Goal: Task Accomplishment & Management: Manage account settings

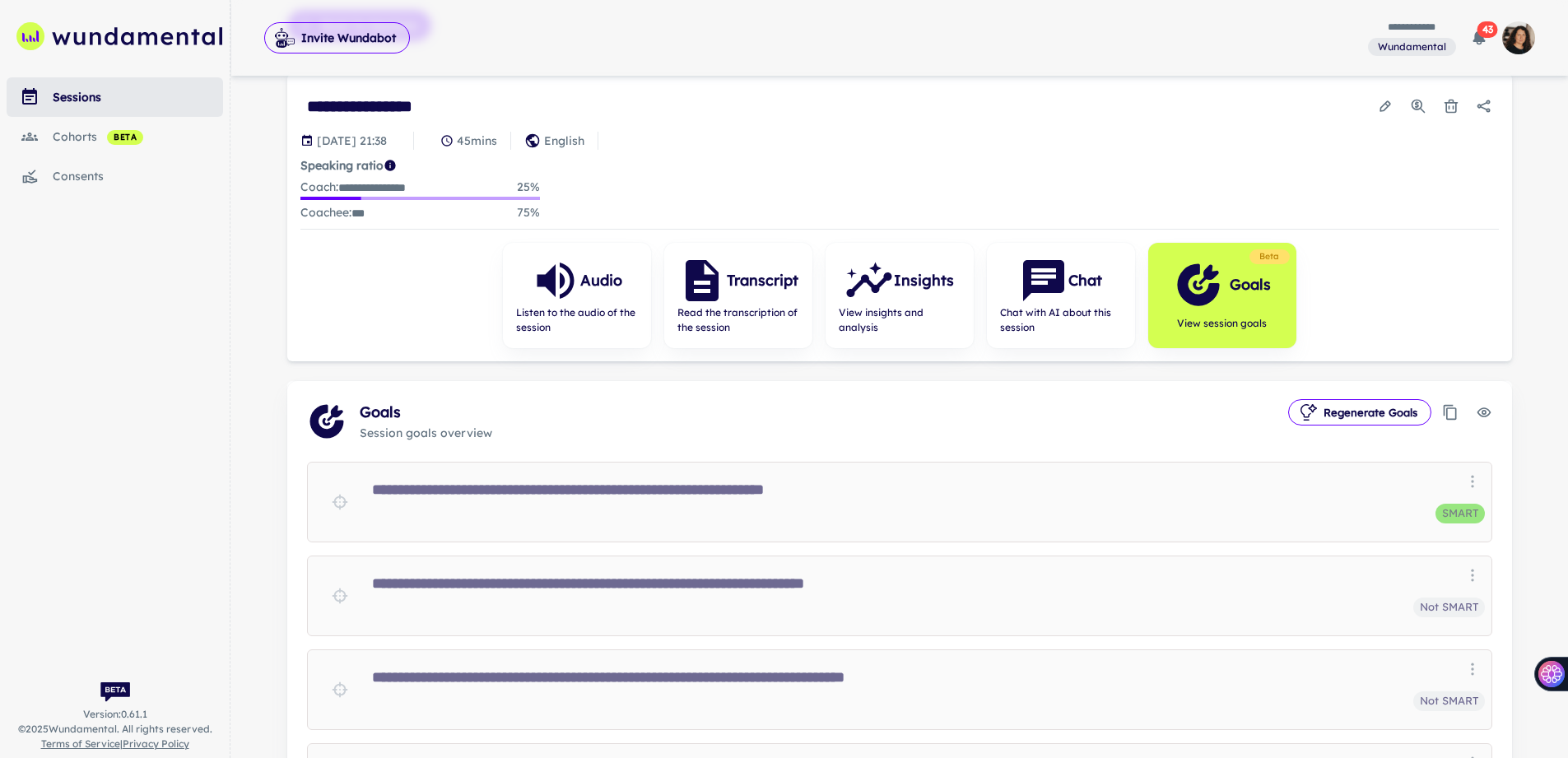
scroll to position [58, 0]
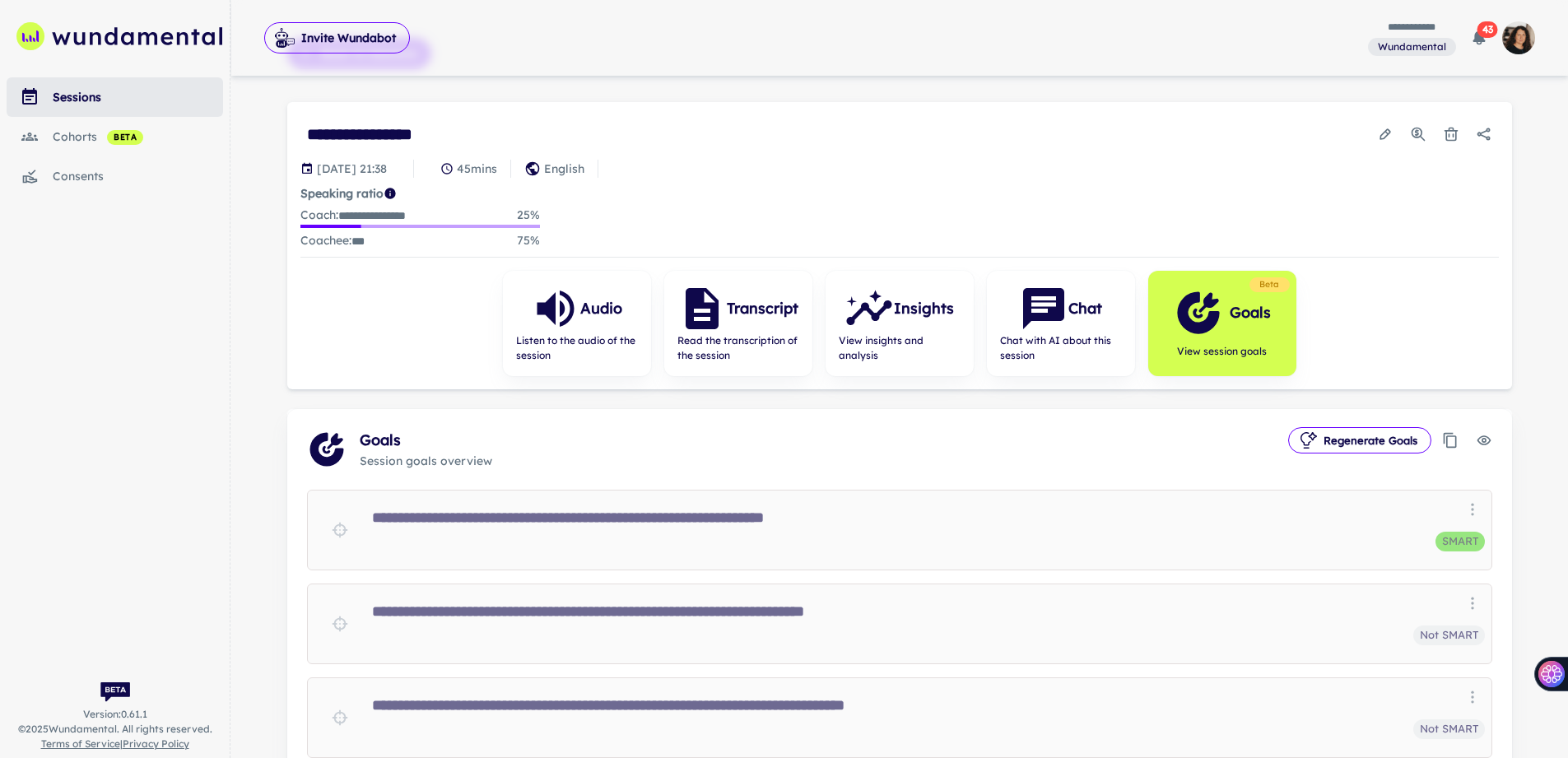
click at [116, 92] on div "sessions" at bounding box center [138, 97] width 170 height 18
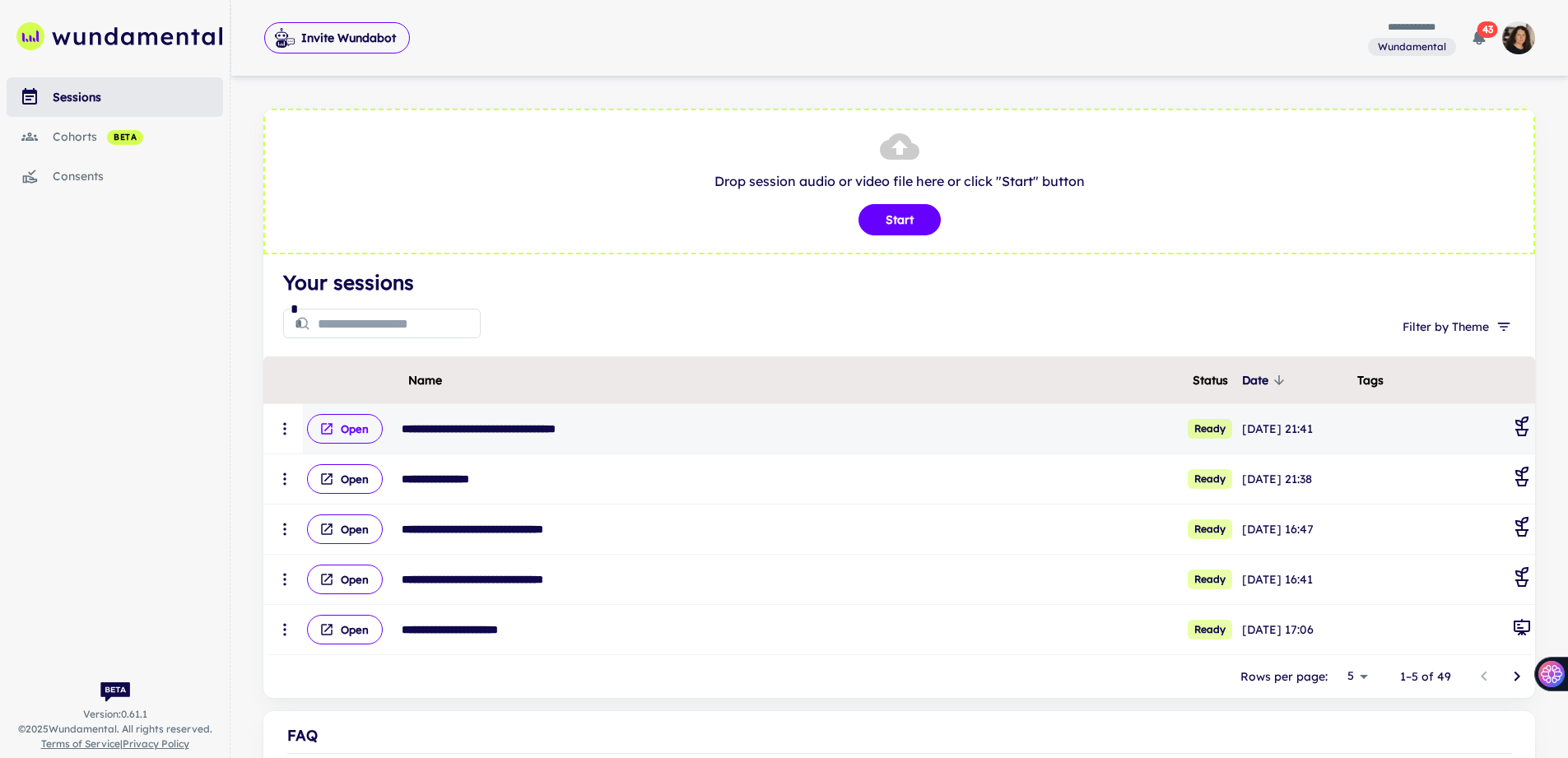
click at [356, 430] on button "Open" at bounding box center [345, 429] width 75 height 30
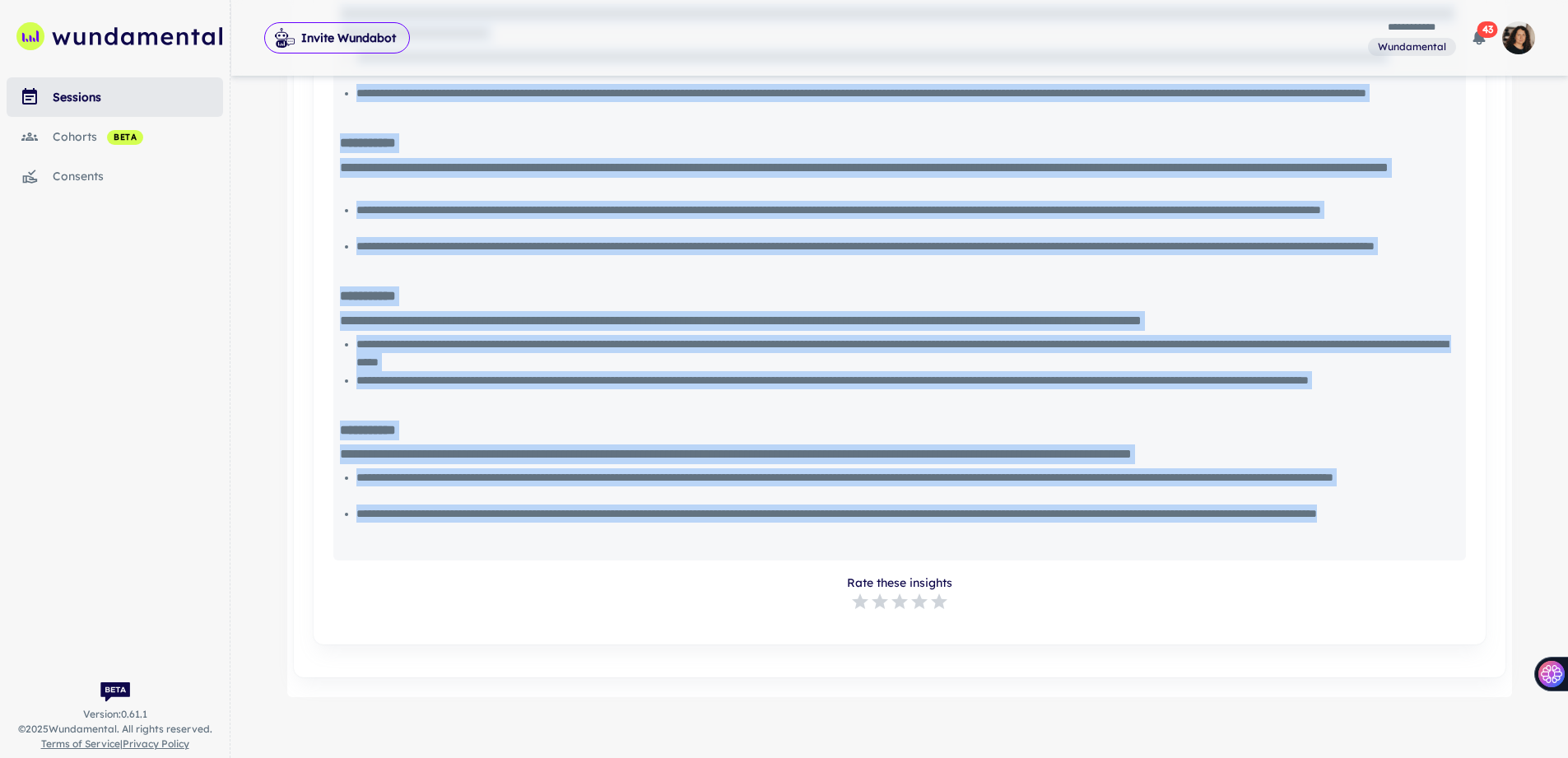
scroll to position [1493, 0]
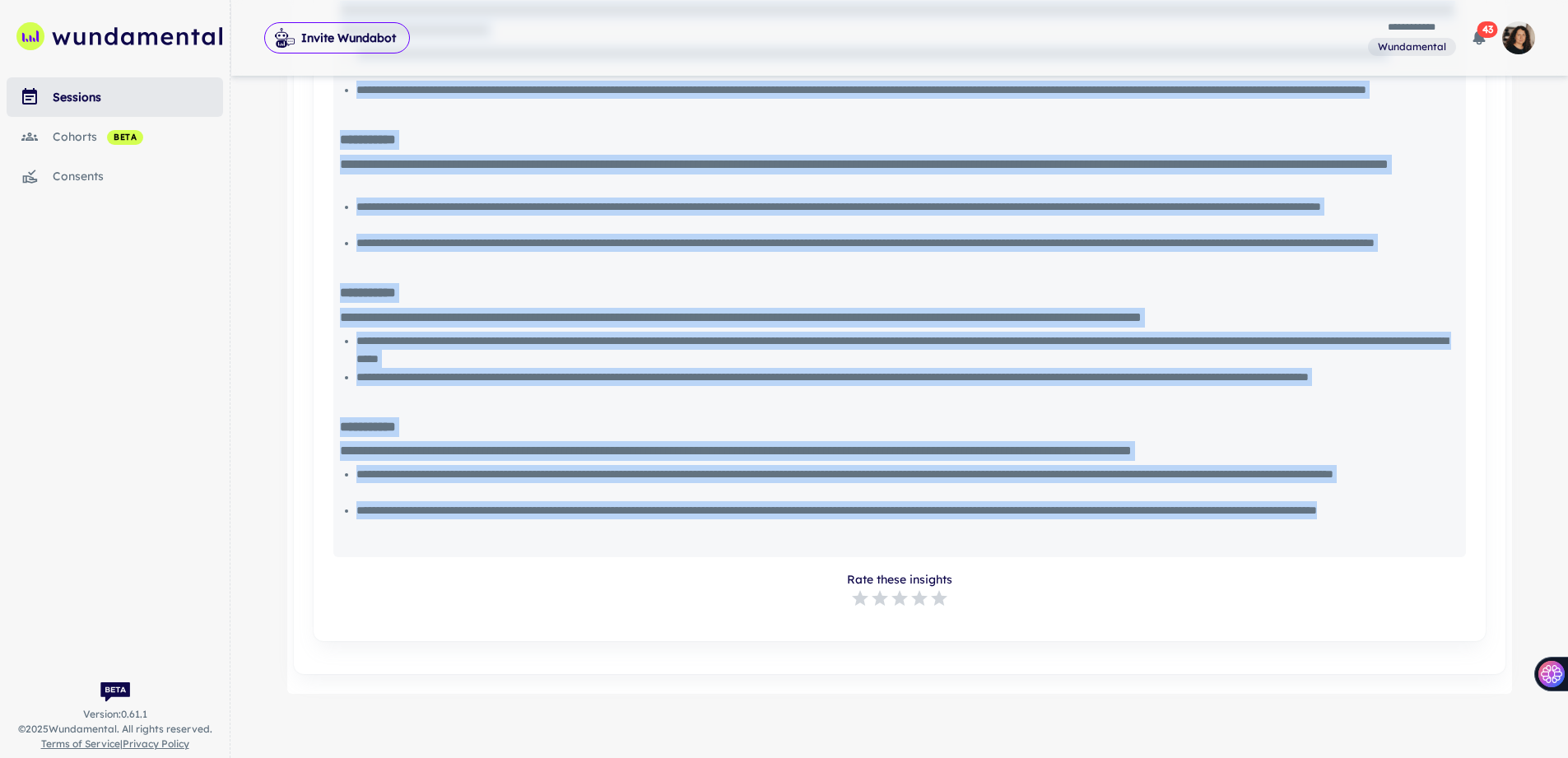
drag, startPoint x: 342, startPoint y: 106, endPoint x: 645, endPoint y: 543, distance: 531.8
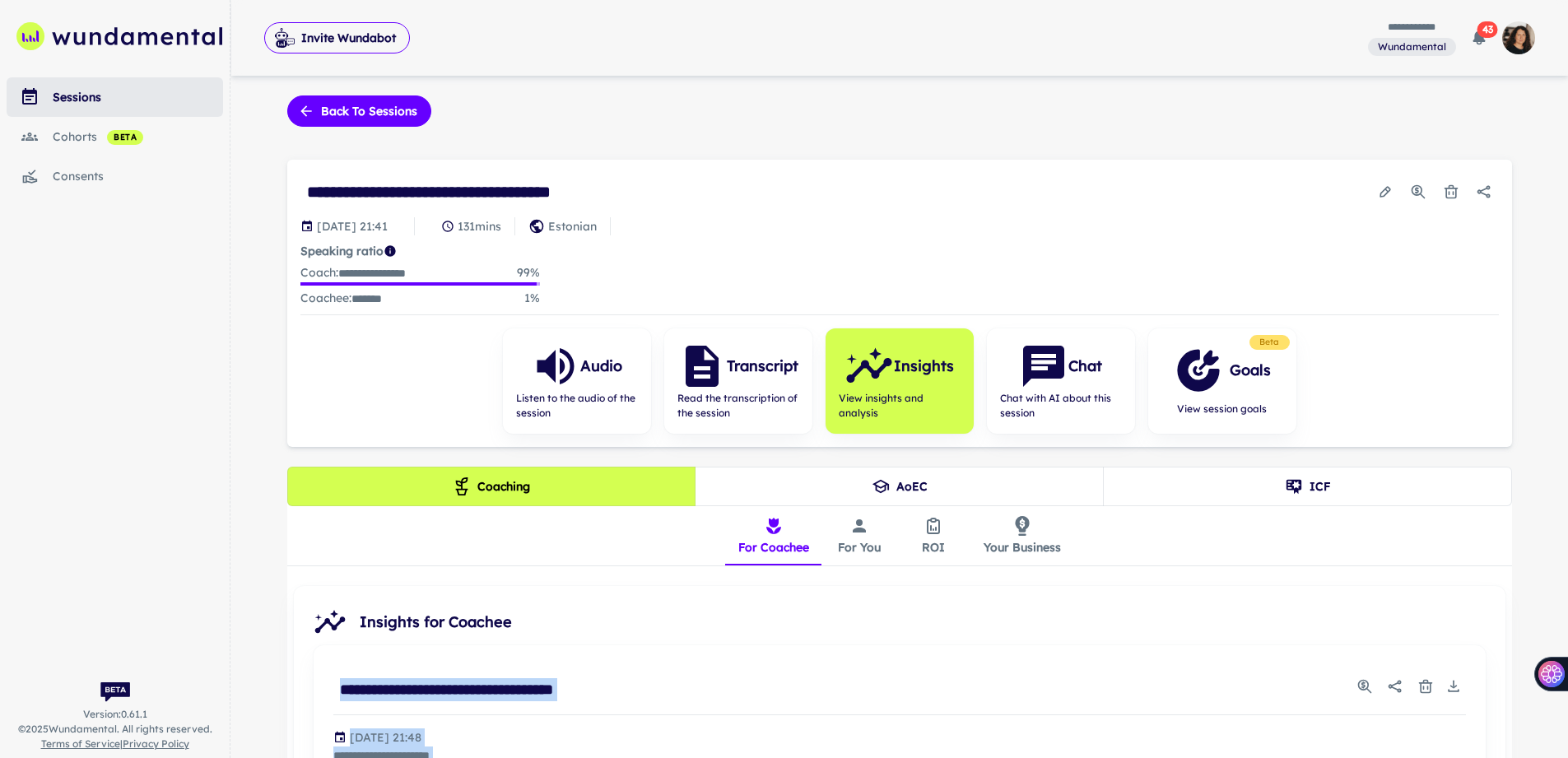
scroll to position [0, 0]
click at [1215, 386] on icon "button" at bounding box center [1198, 371] width 50 height 50
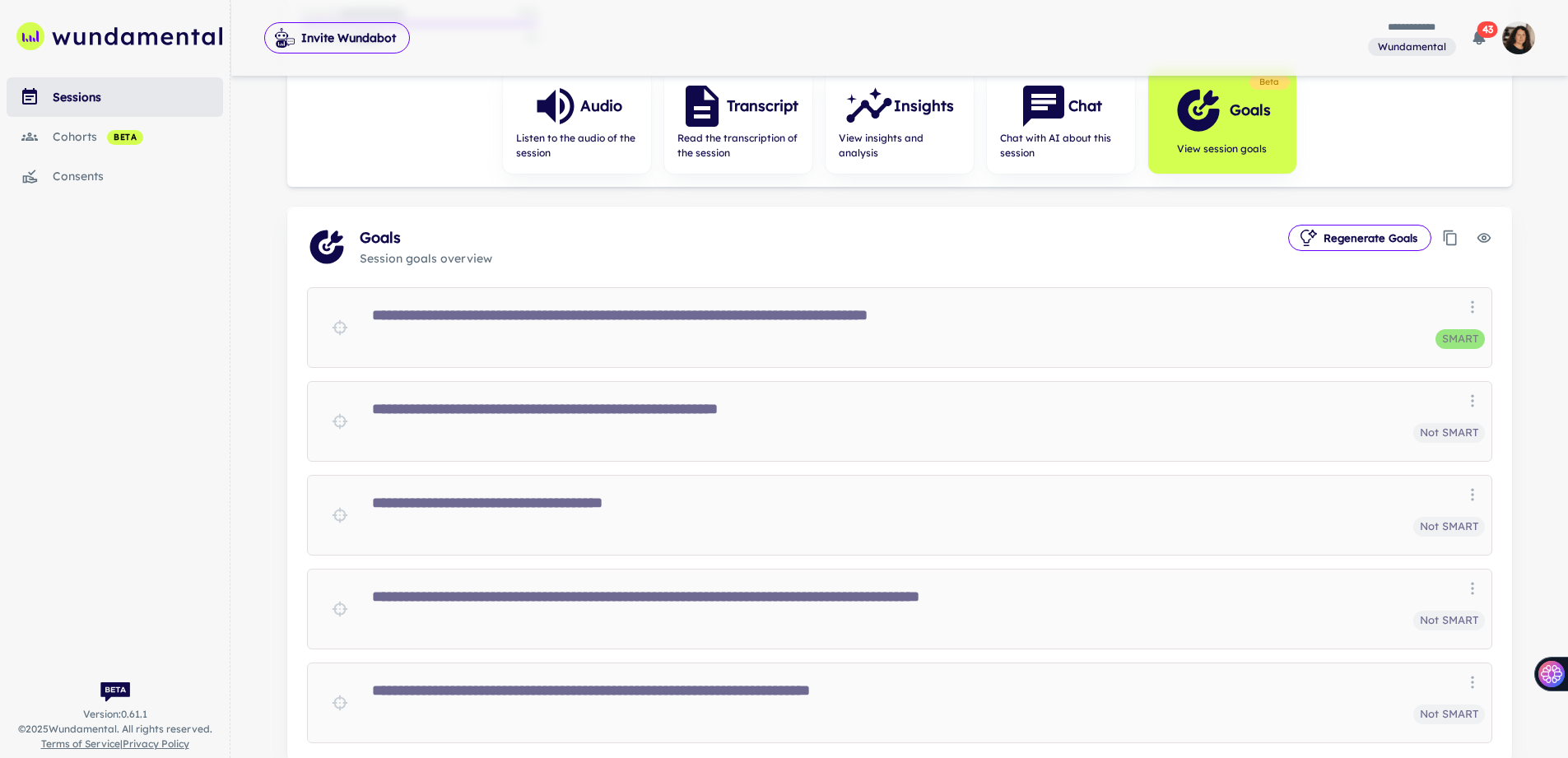
scroll to position [259, 0]
click at [1343, 234] on button "Regenerate Goals" at bounding box center [1359, 239] width 143 height 27
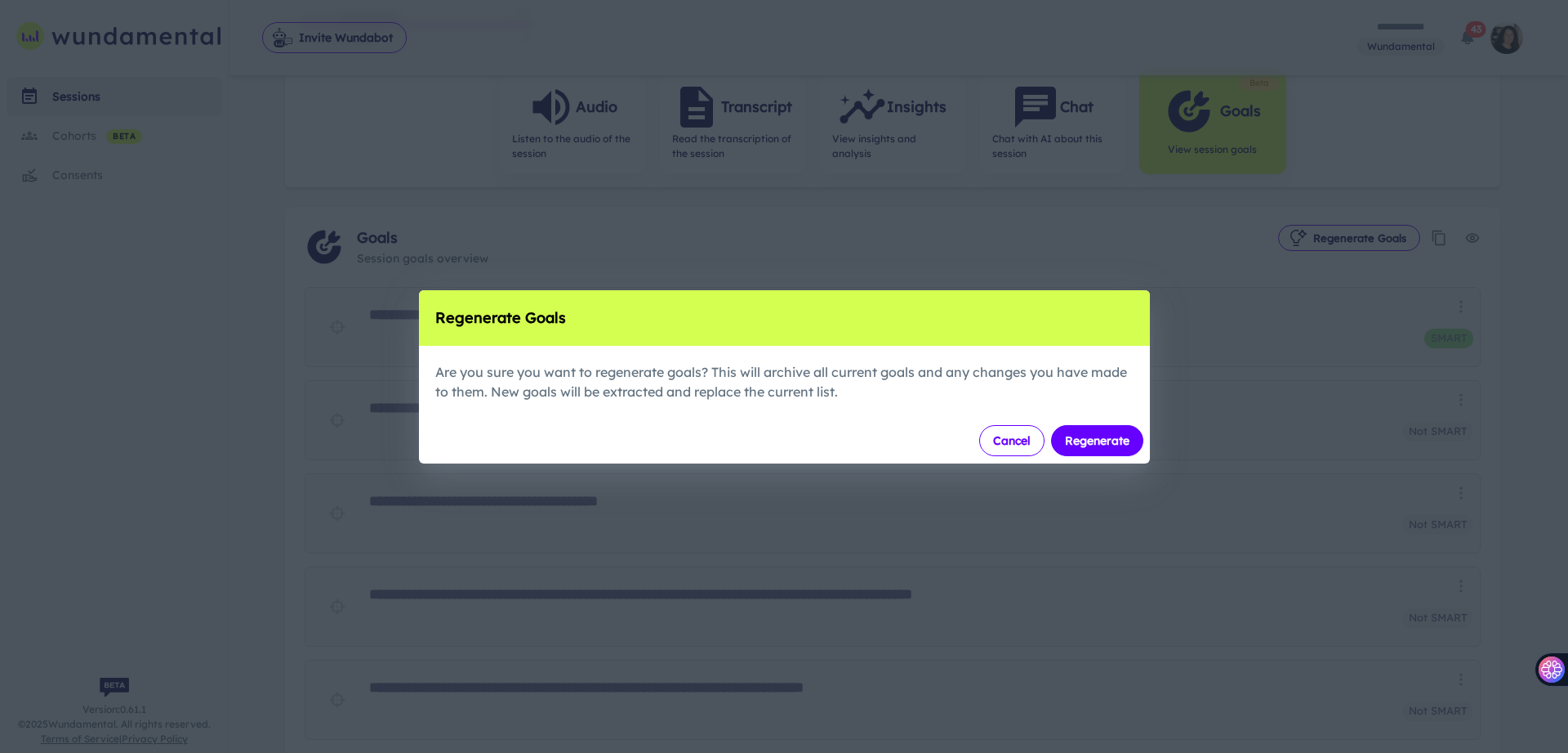
click at [1010, 442] on button "Cancel" at bounding box center [1012, 440] width 65 height 31
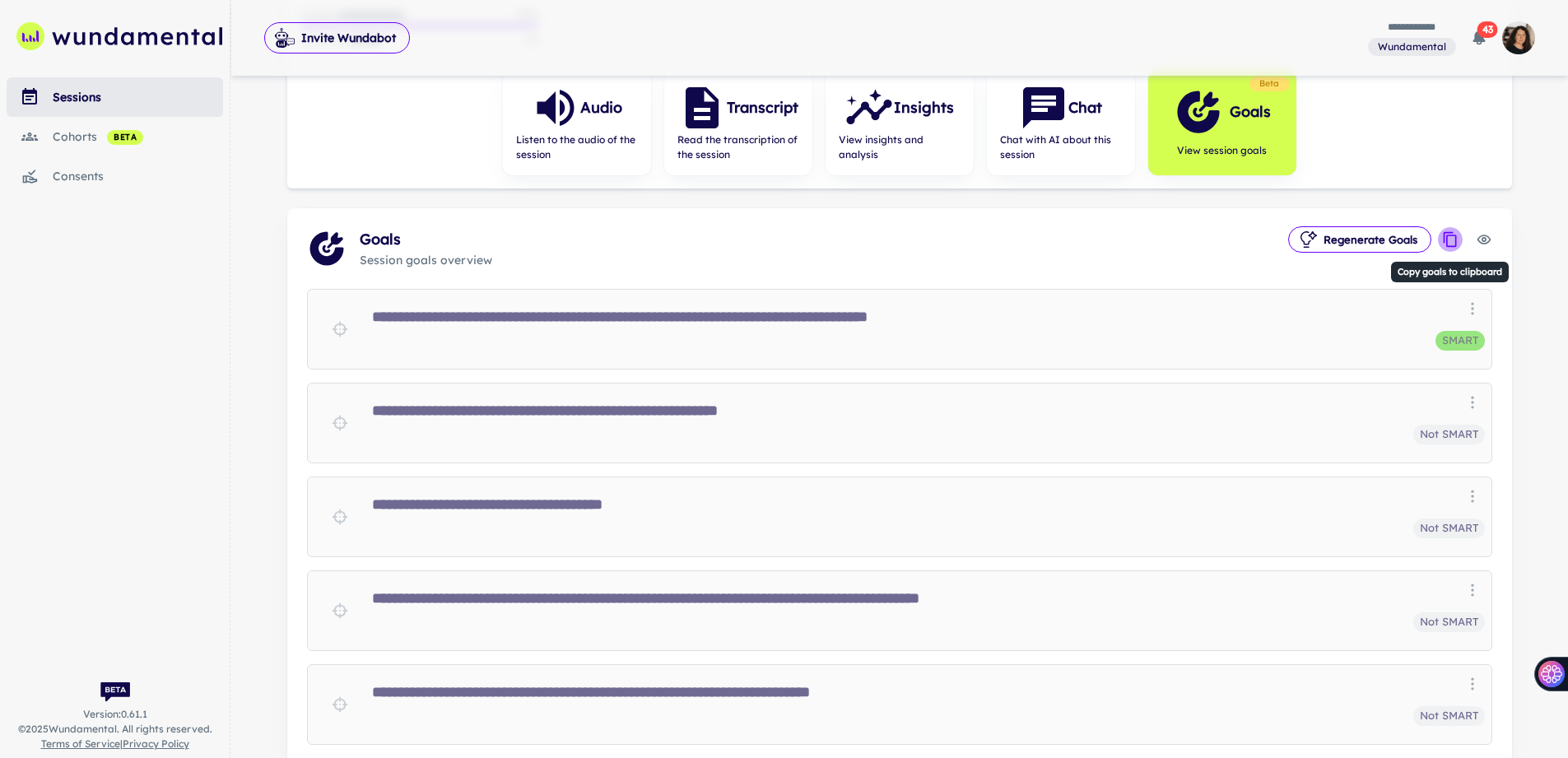
click at [1447, 232] on icon "Copy goals to clipboard" at bounding box center [1450, 239] width 16 height 16
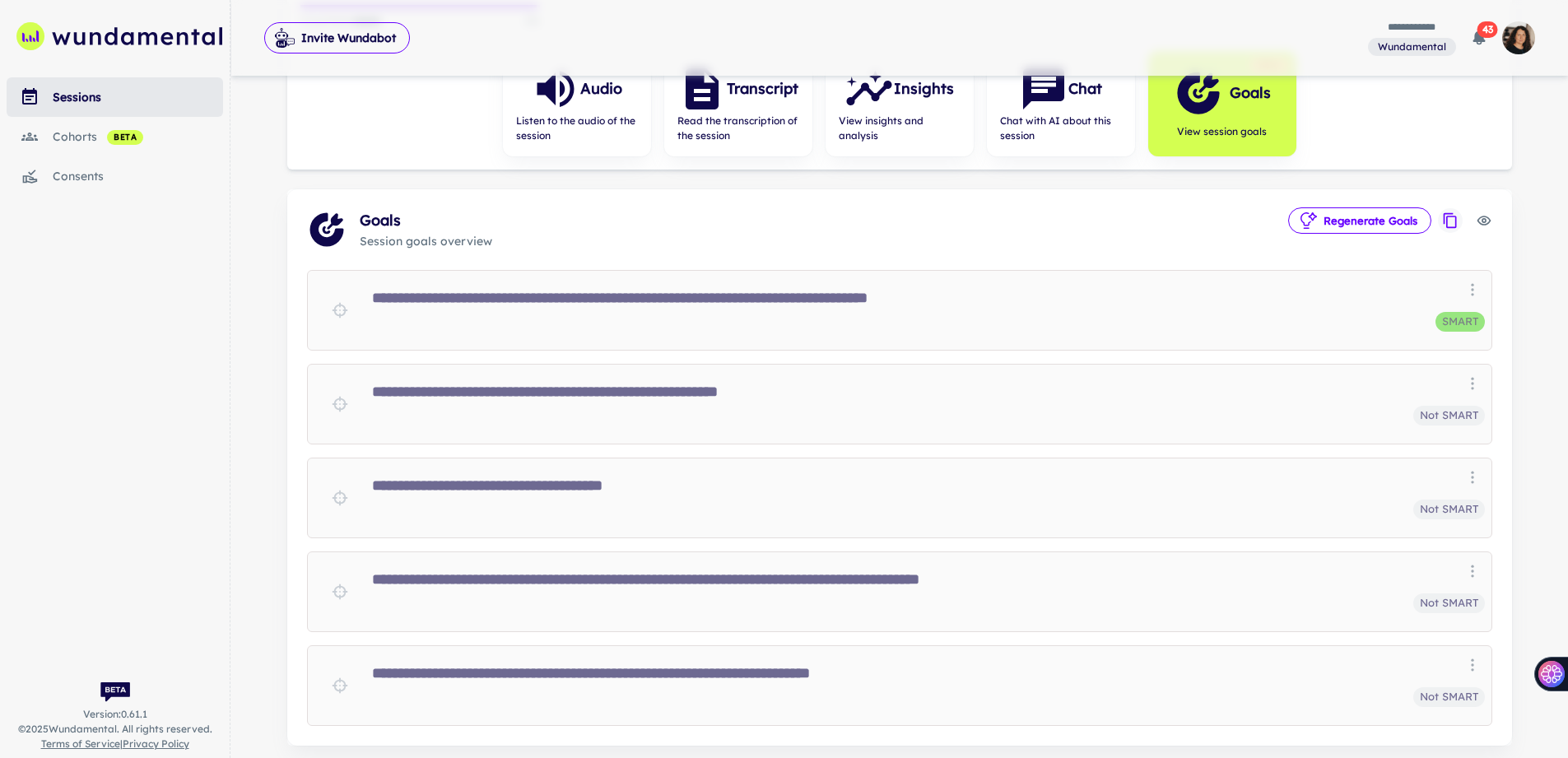
scroll to position [282, 0]
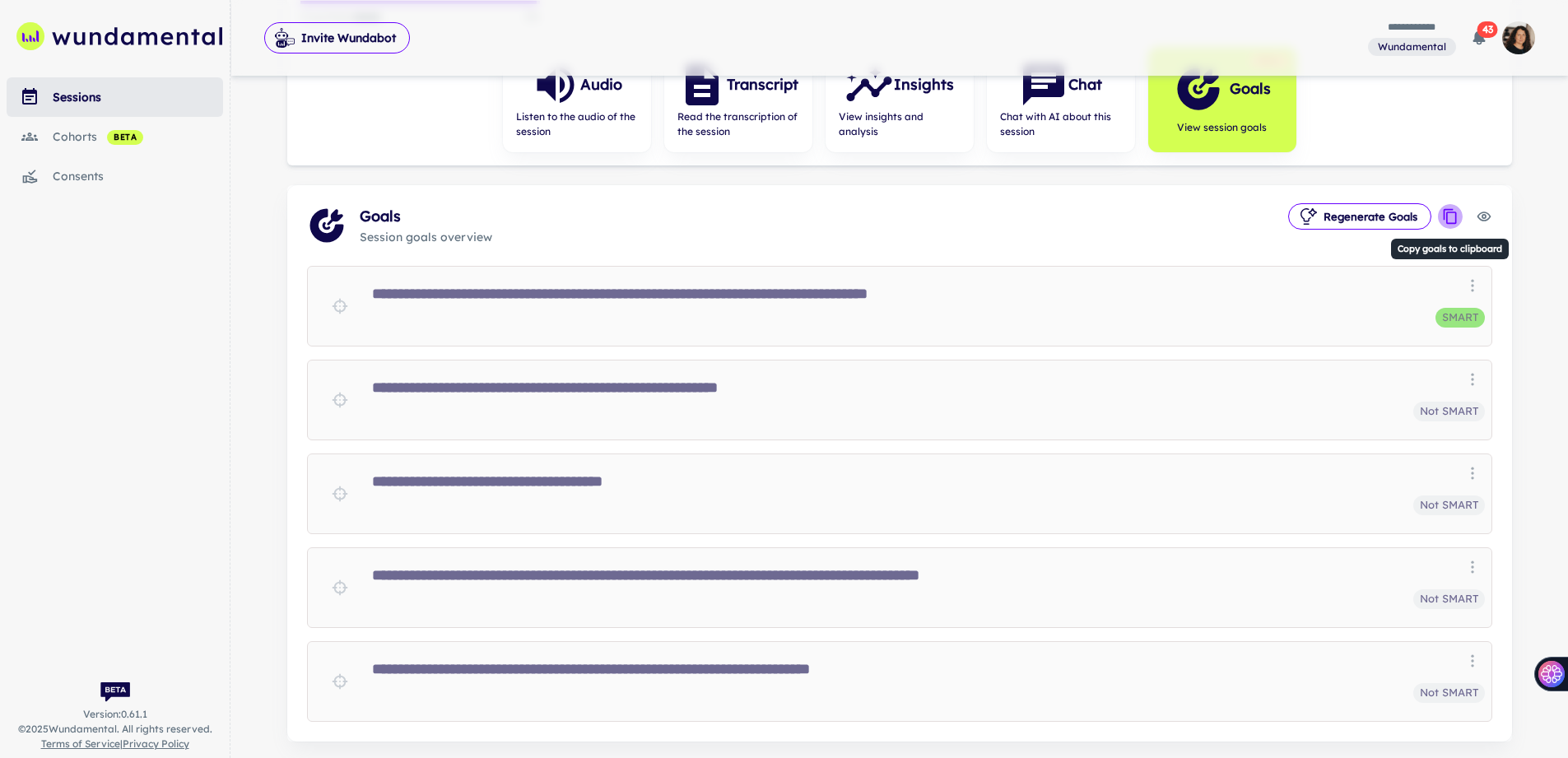
click at [1447, 217] on icon "Copy goals to clipboard" at bounding box center [1450, 216] width 16 height 16
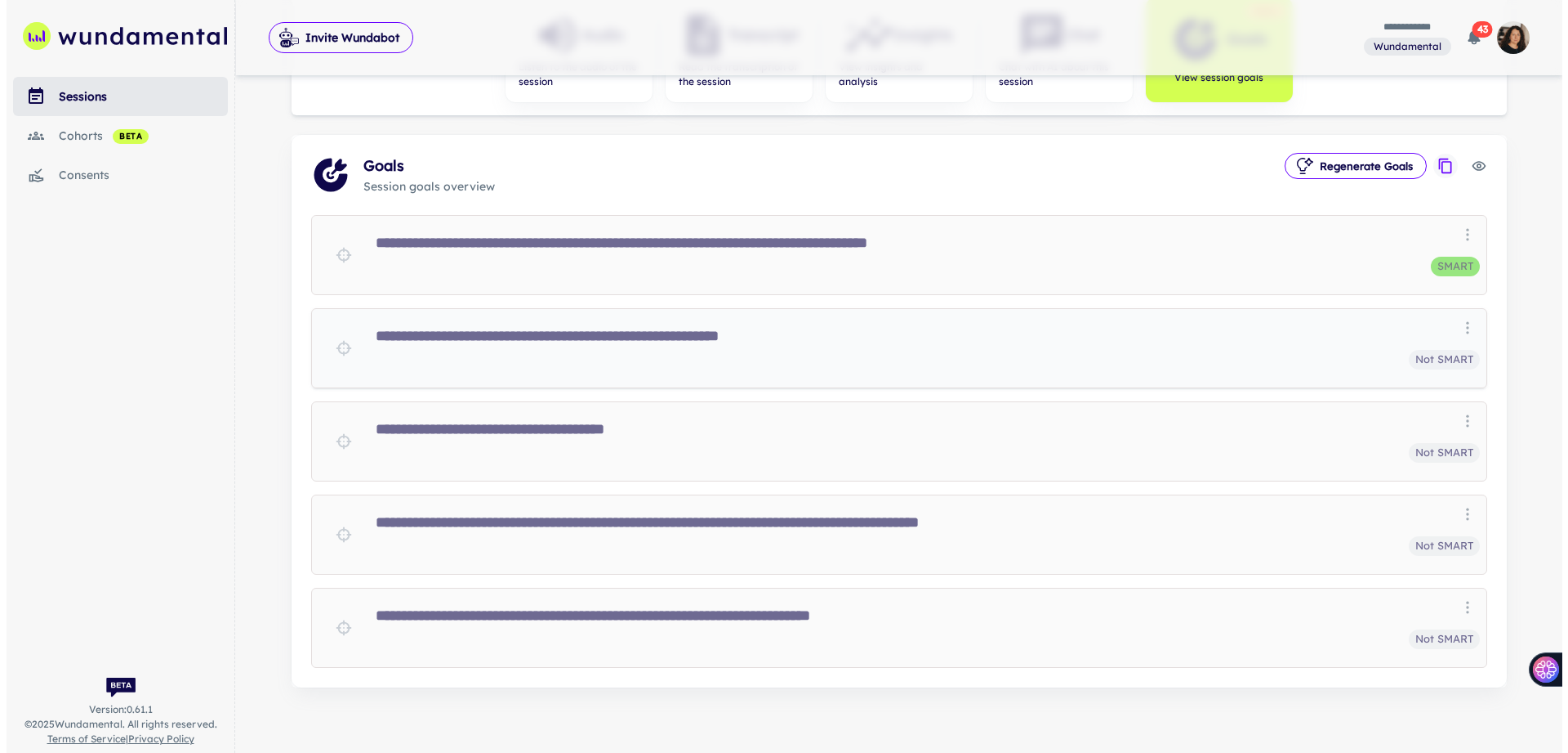
scroll to position [341, 0]
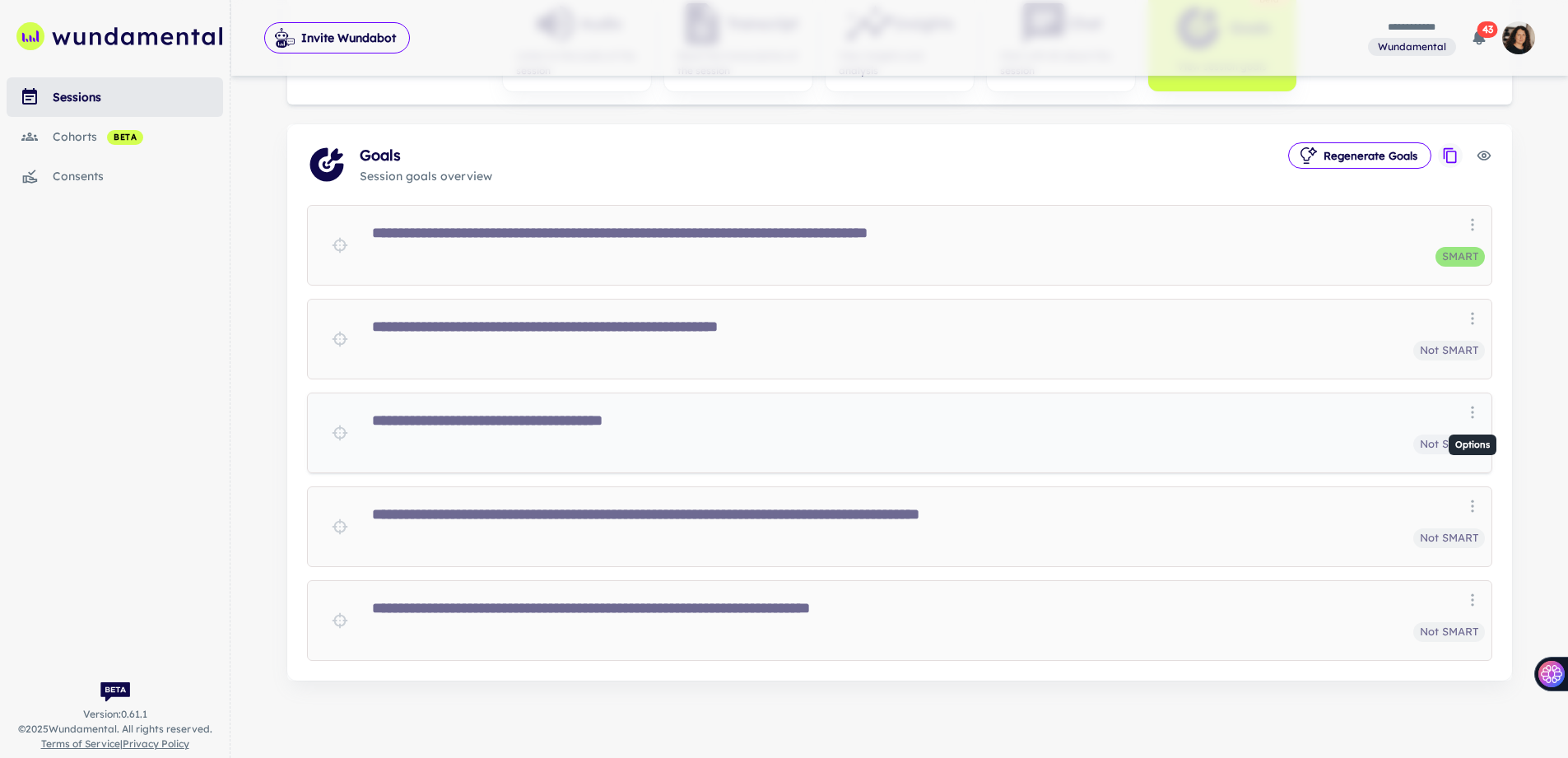
click at [1470, 411] on icon "Options" at bounding box center [1472, 412] width 16 height 16
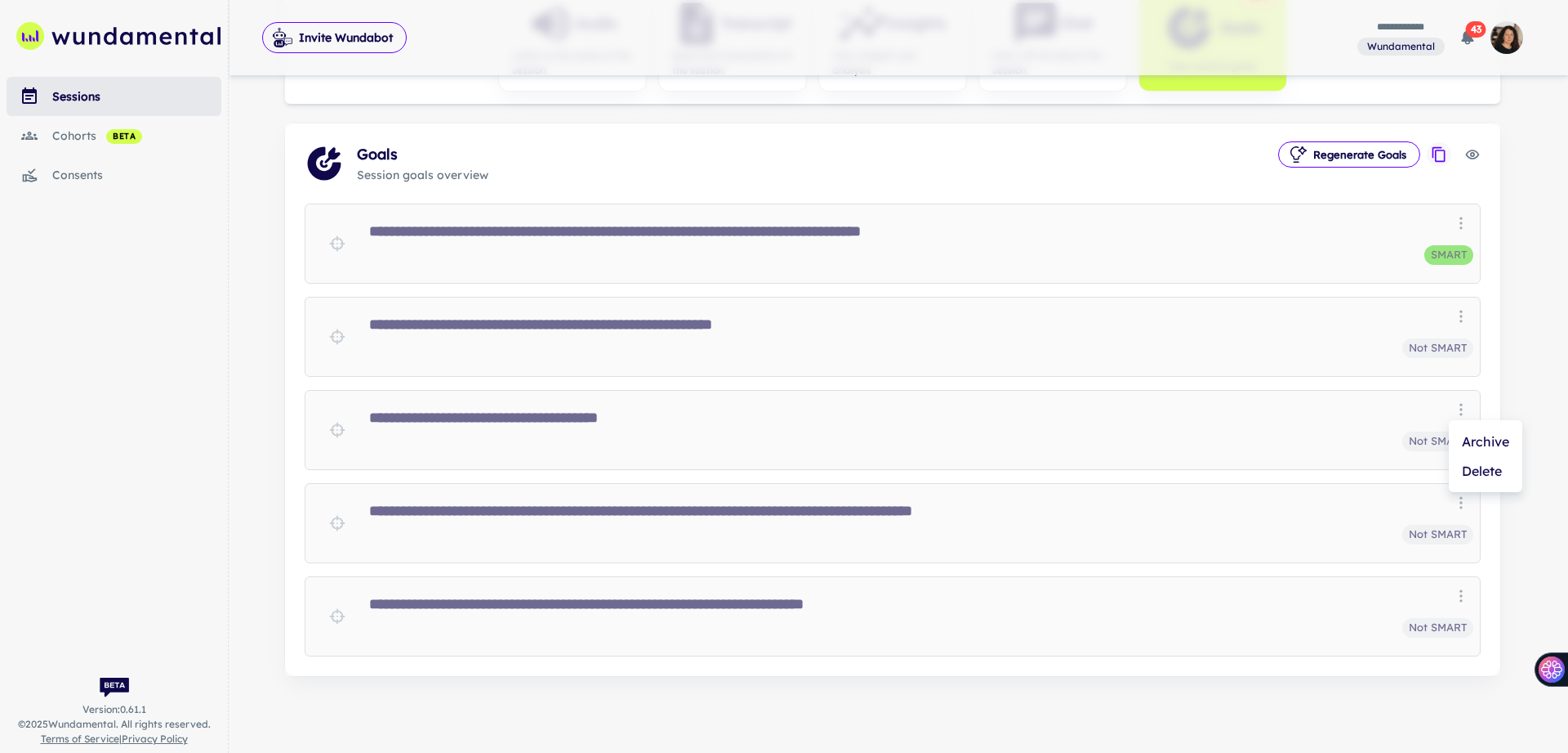
click at [1385, 408] on div at bounding box center [784, 376] width 1568 height 753
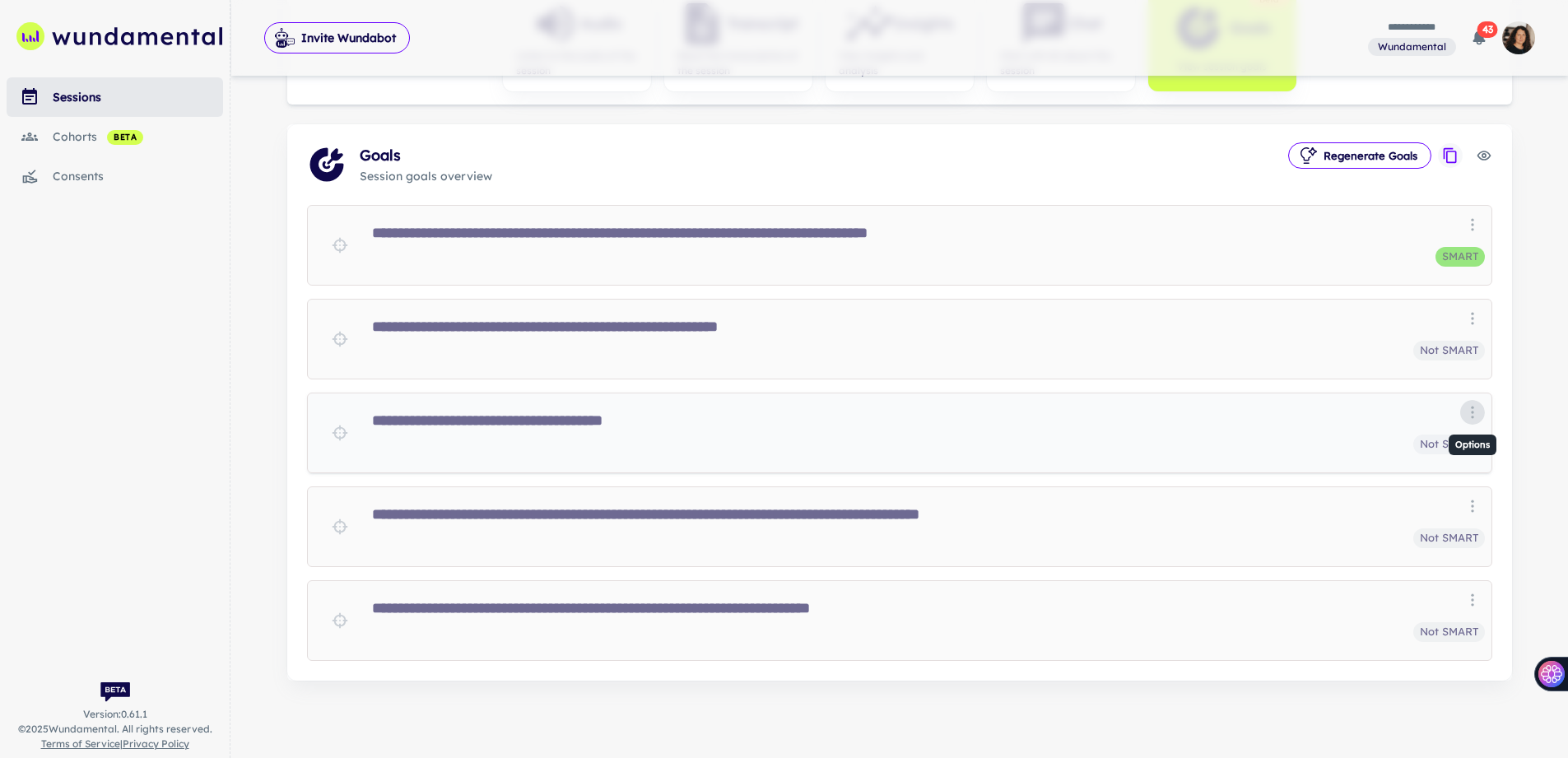
click at [1480, 416] on icon "Options" at bounding box center [1472, 412] width 16 height 16
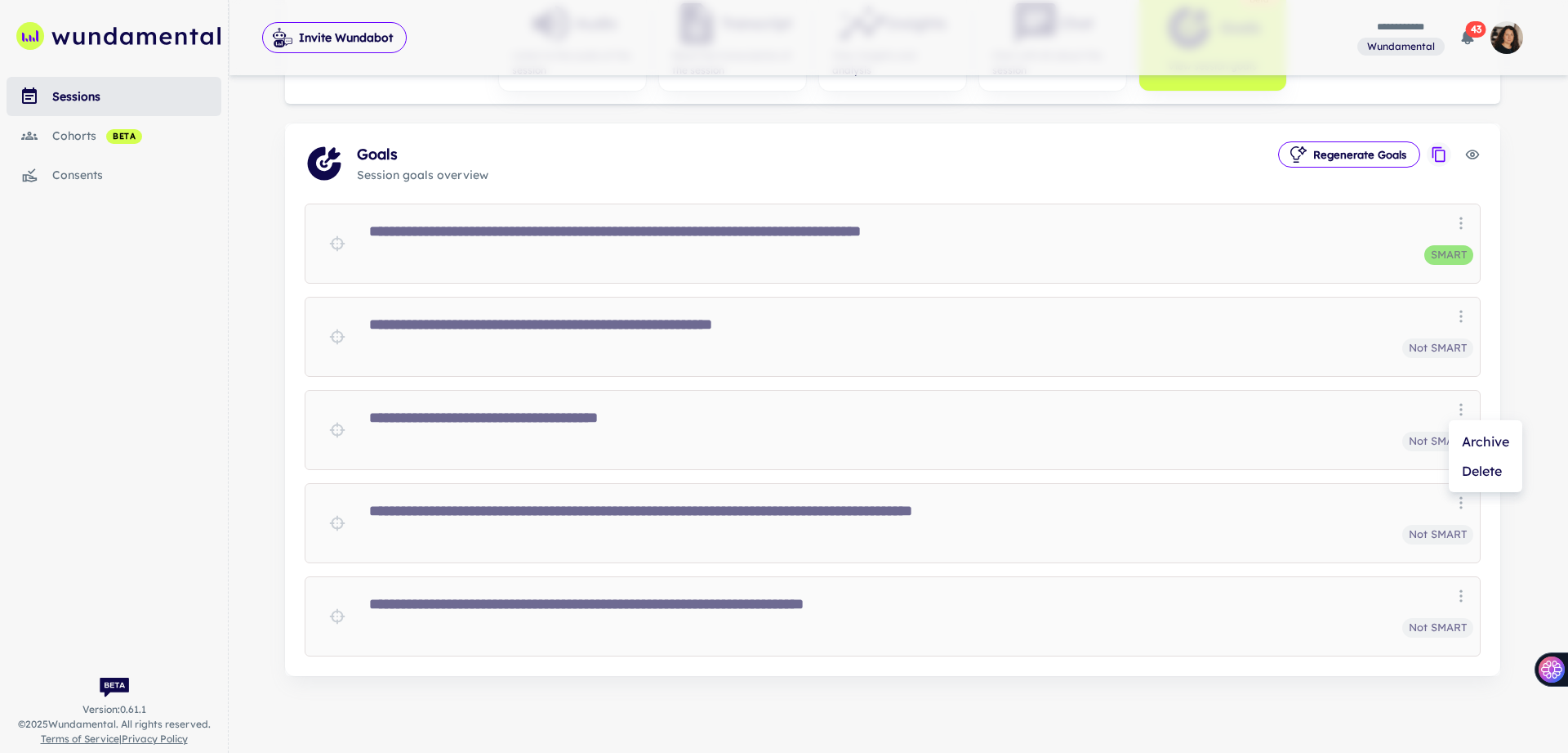
click at [1464, 466] on li "Delete" at bounding box center [1486, 471] width 74 height 30
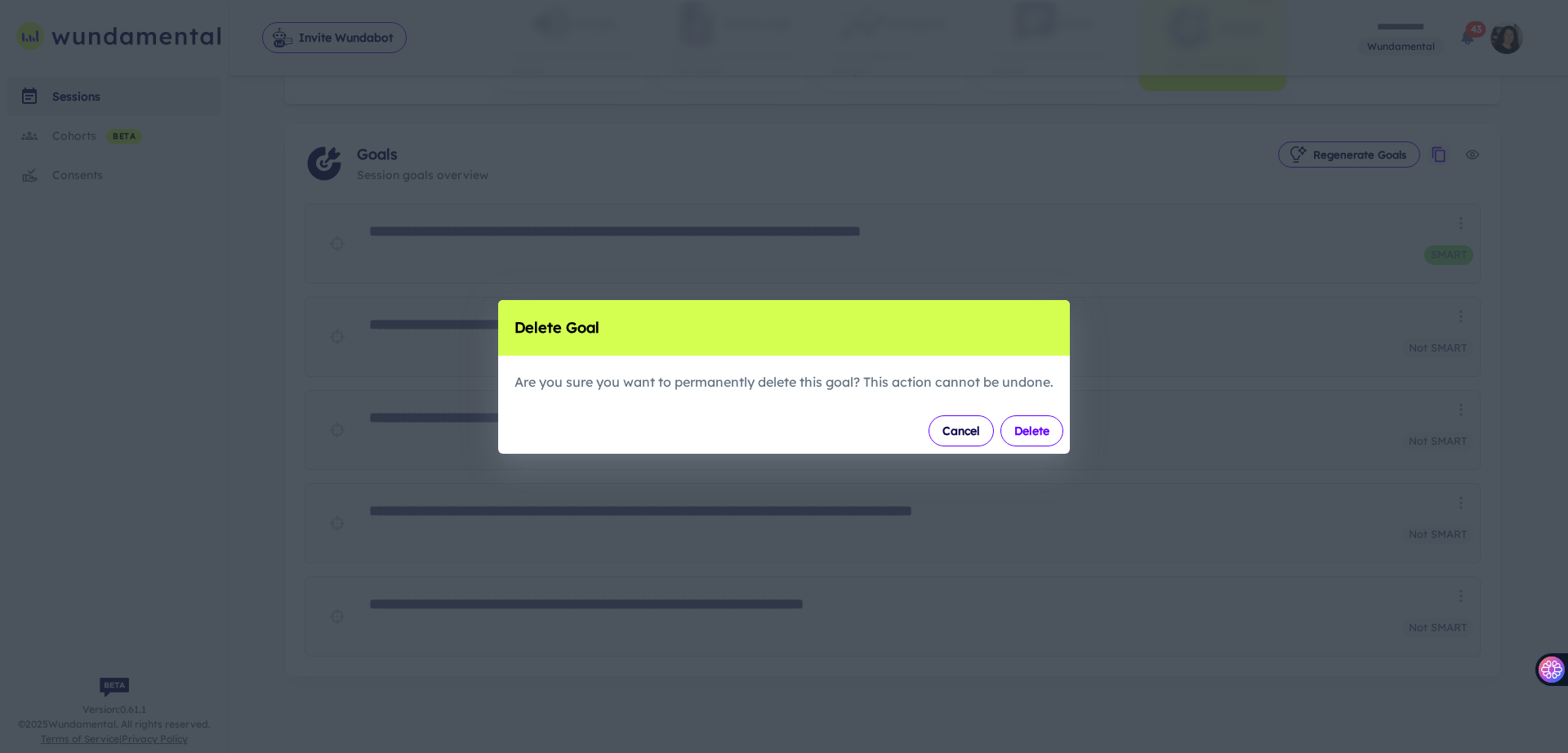
click at [1028, 428] on button "Delete" at bounding box center [1032, 431] width 63 height 31
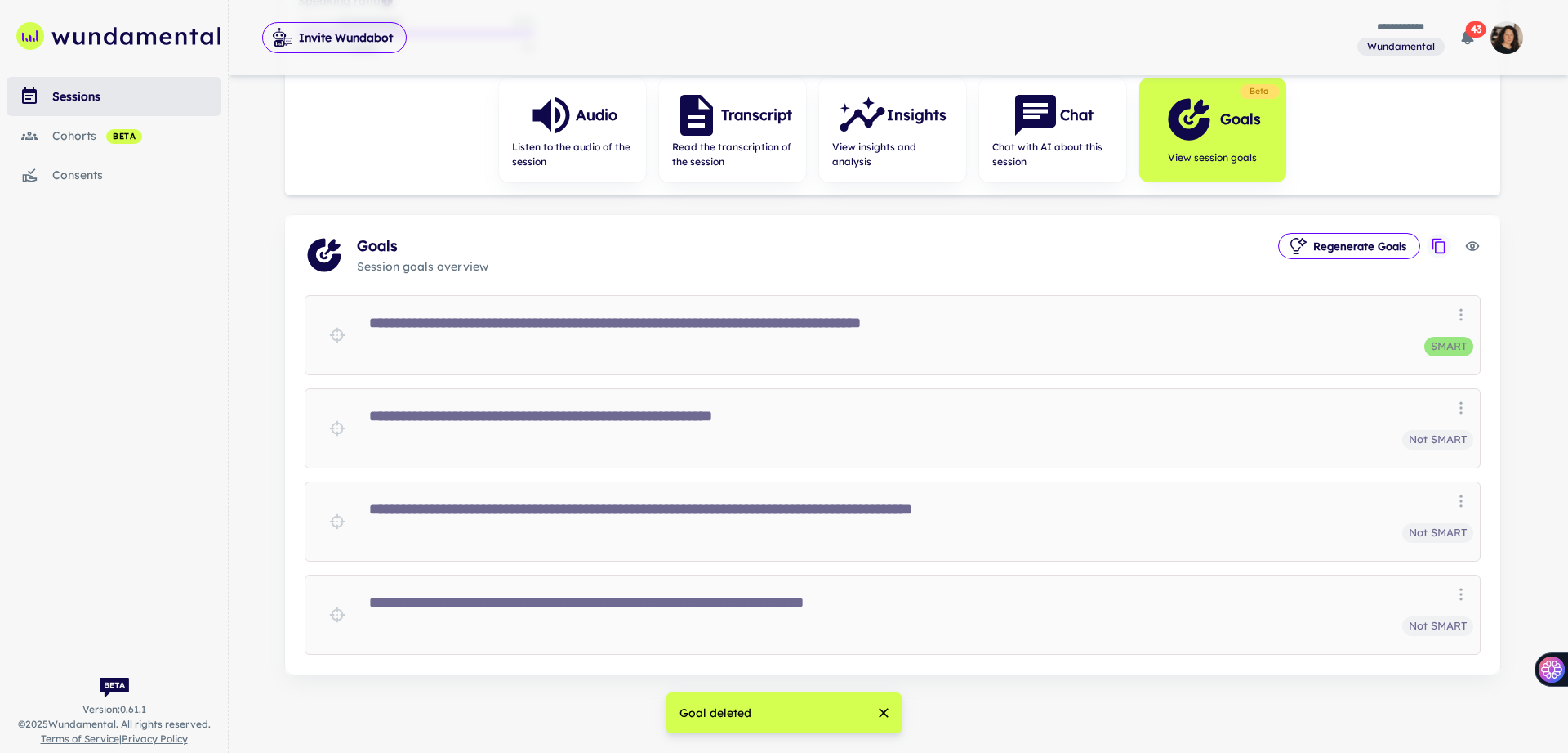
scroll to position [247, 0]
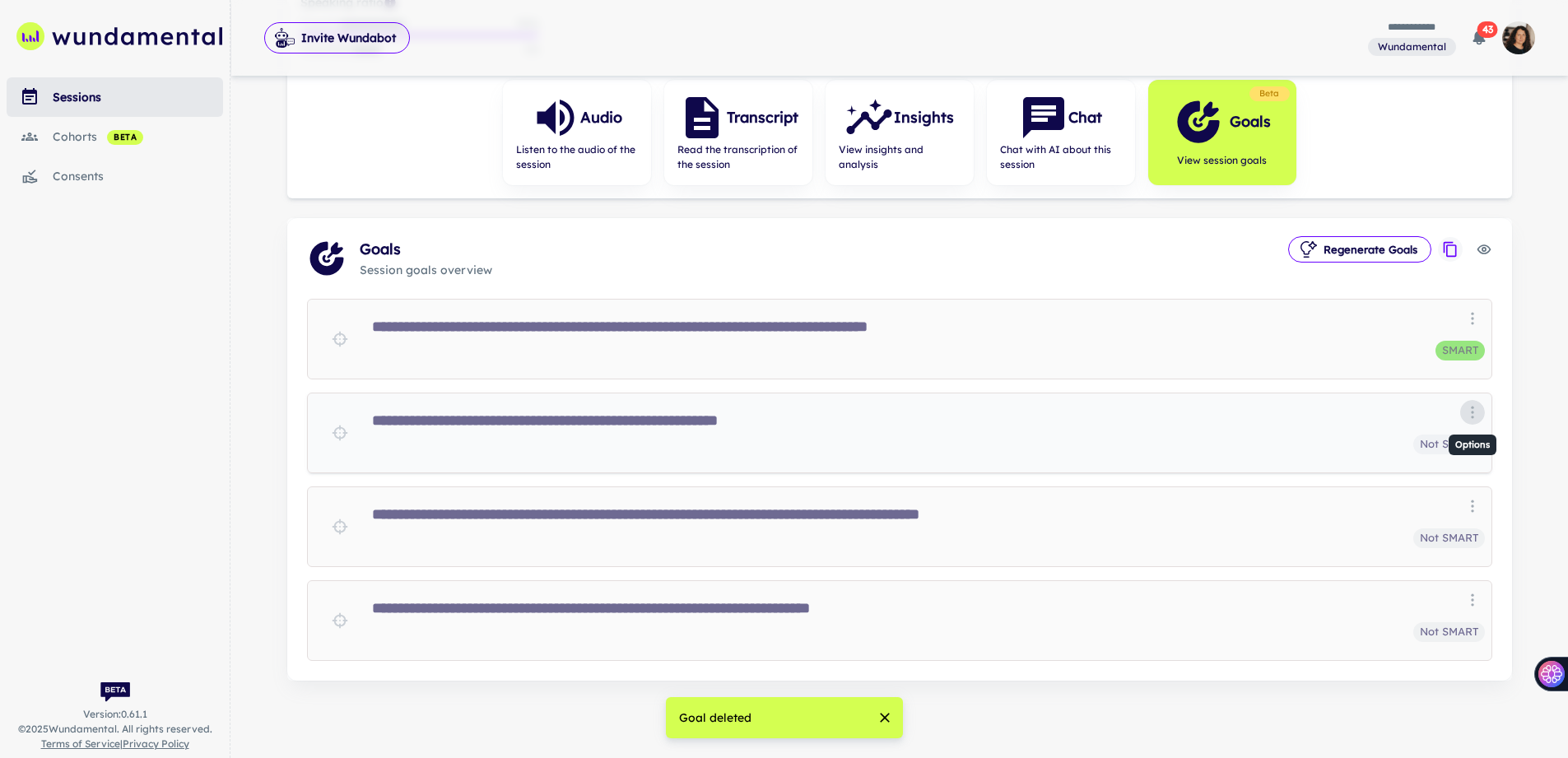
click at [1466, 408] on icon "Options" at bounding box center [1472, 412] width 16 height 16
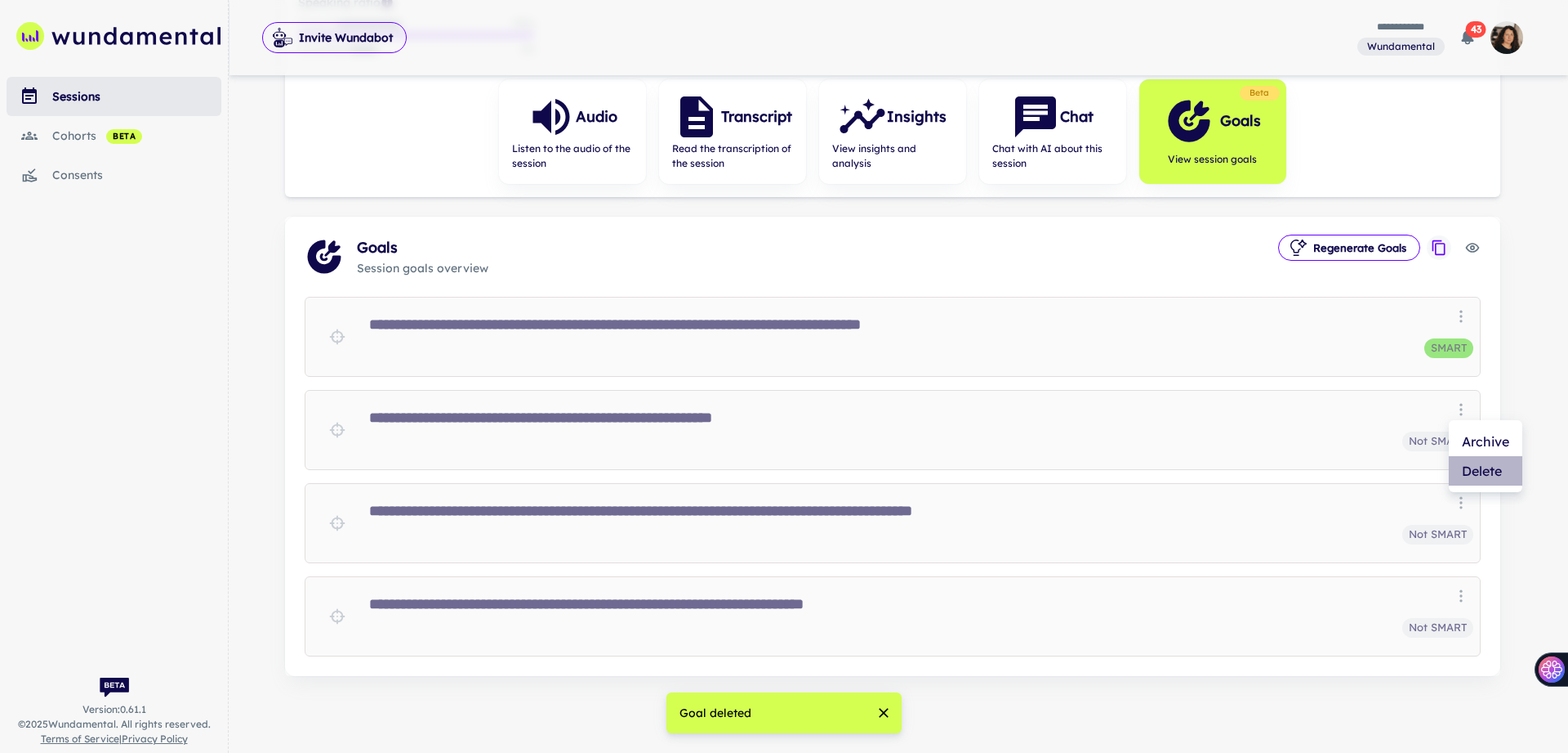
click at [1464, 473] on li "Delete" at bounding box center [1486, 471] width 74 height 30
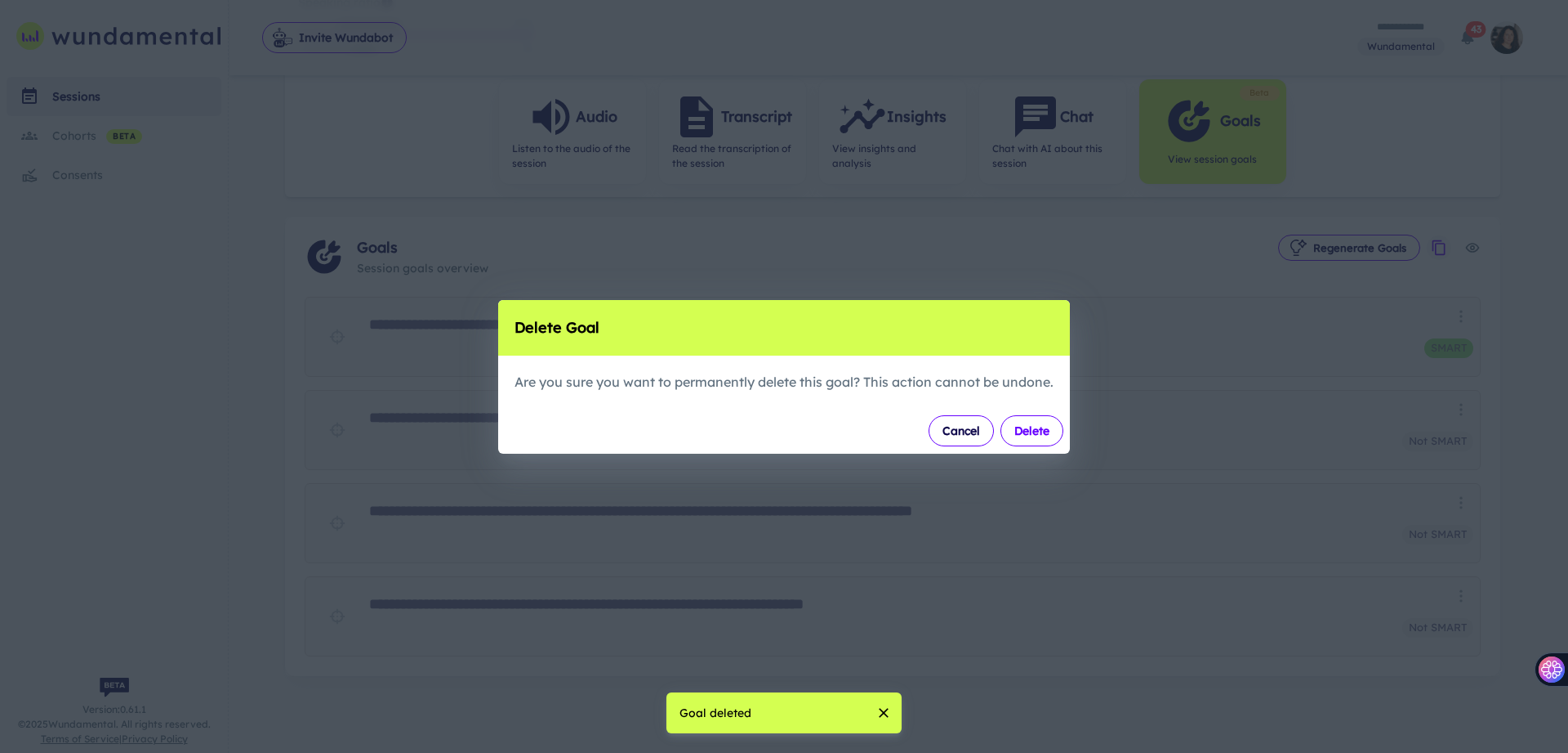
click at [1039, 424] on button "Delete" at bounding box center [1032, 431] width 63 height 31
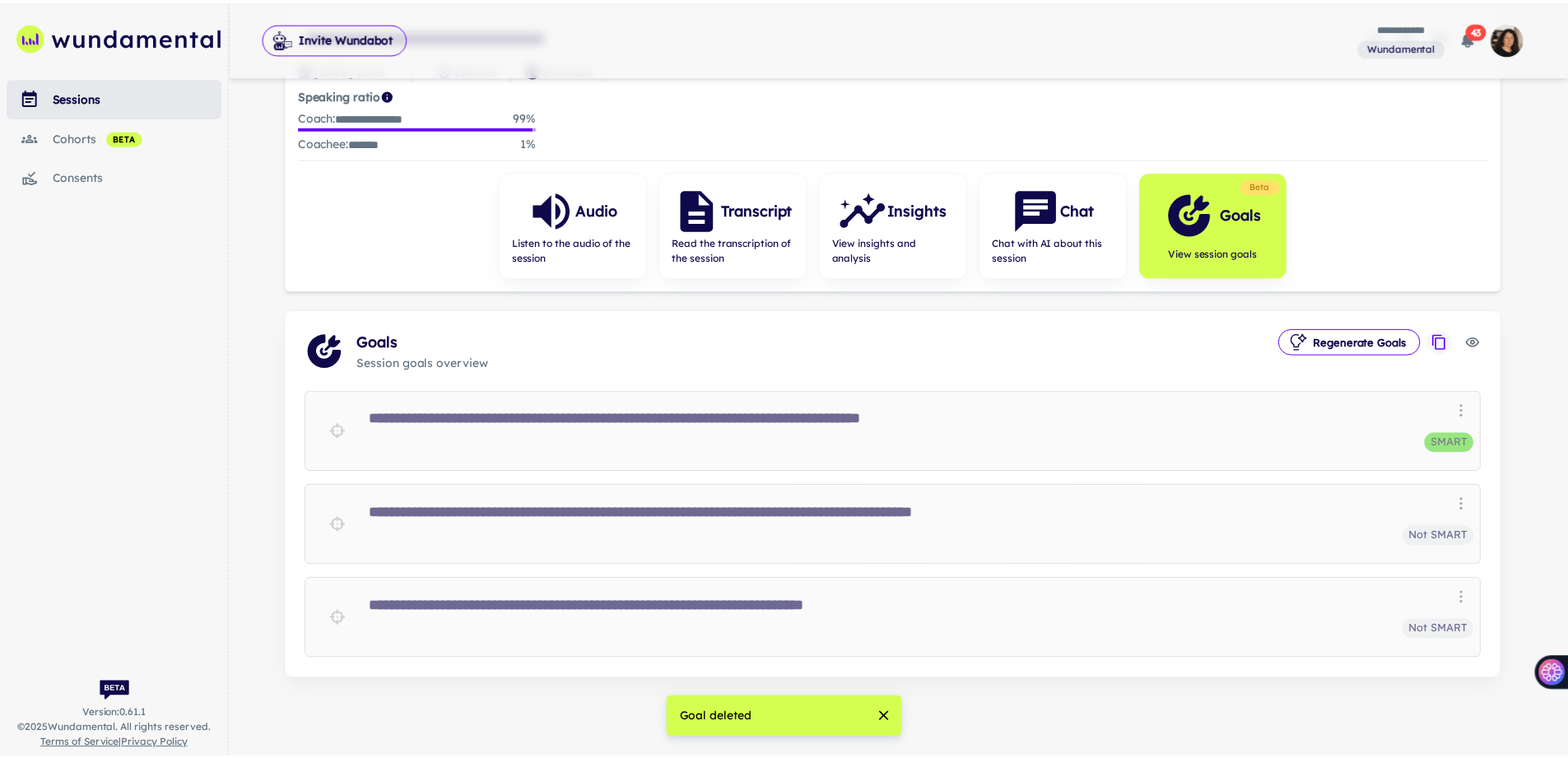
scroll to position [156, 0]
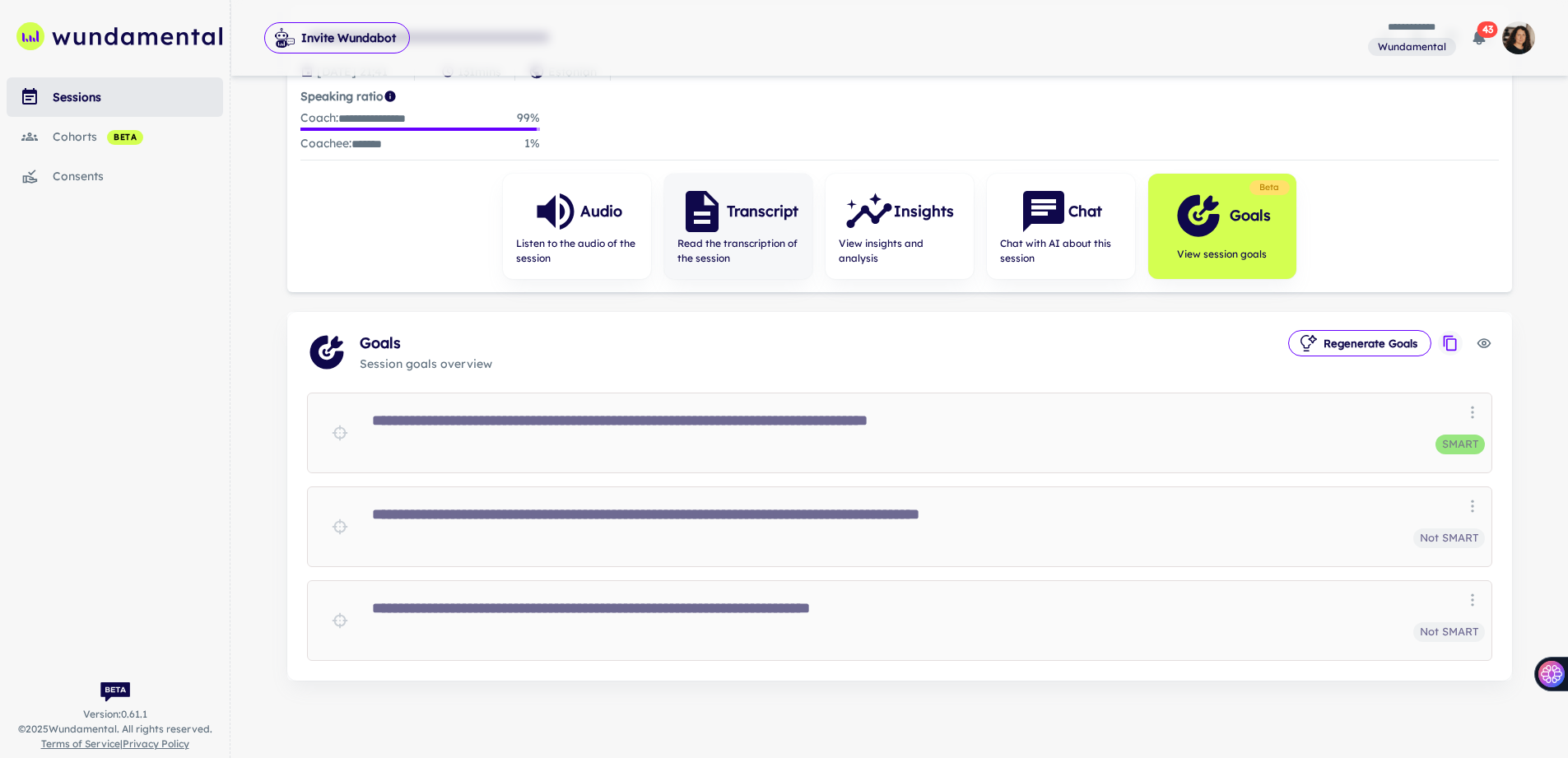
click at [759, 236] on span "Read the transcription of the session" at bounding box center [738, 251] width 122 height 30
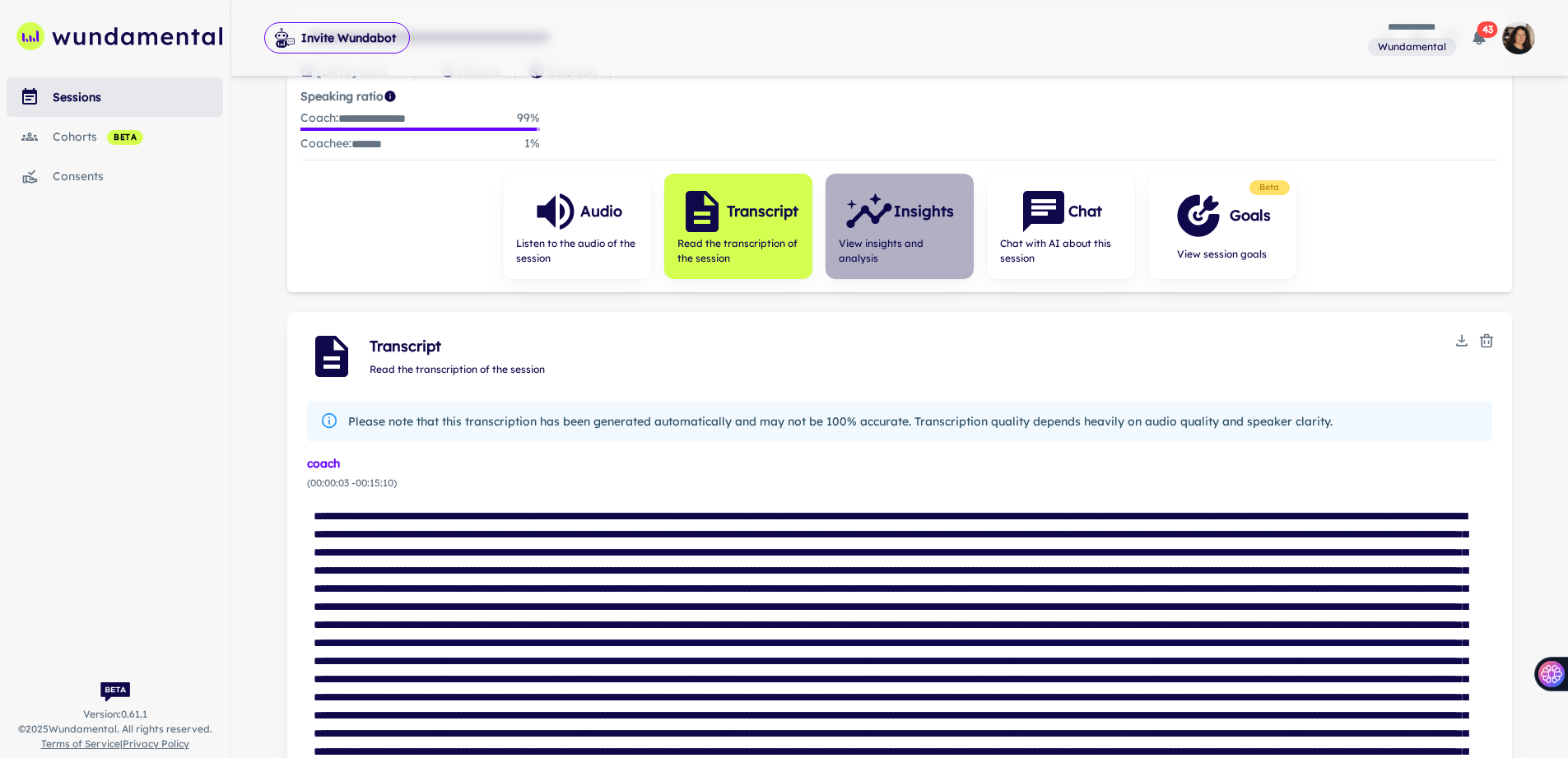
click at [893, 236] on span "View insights and analysis" at bounding box center [900, 251] width 122 height 30
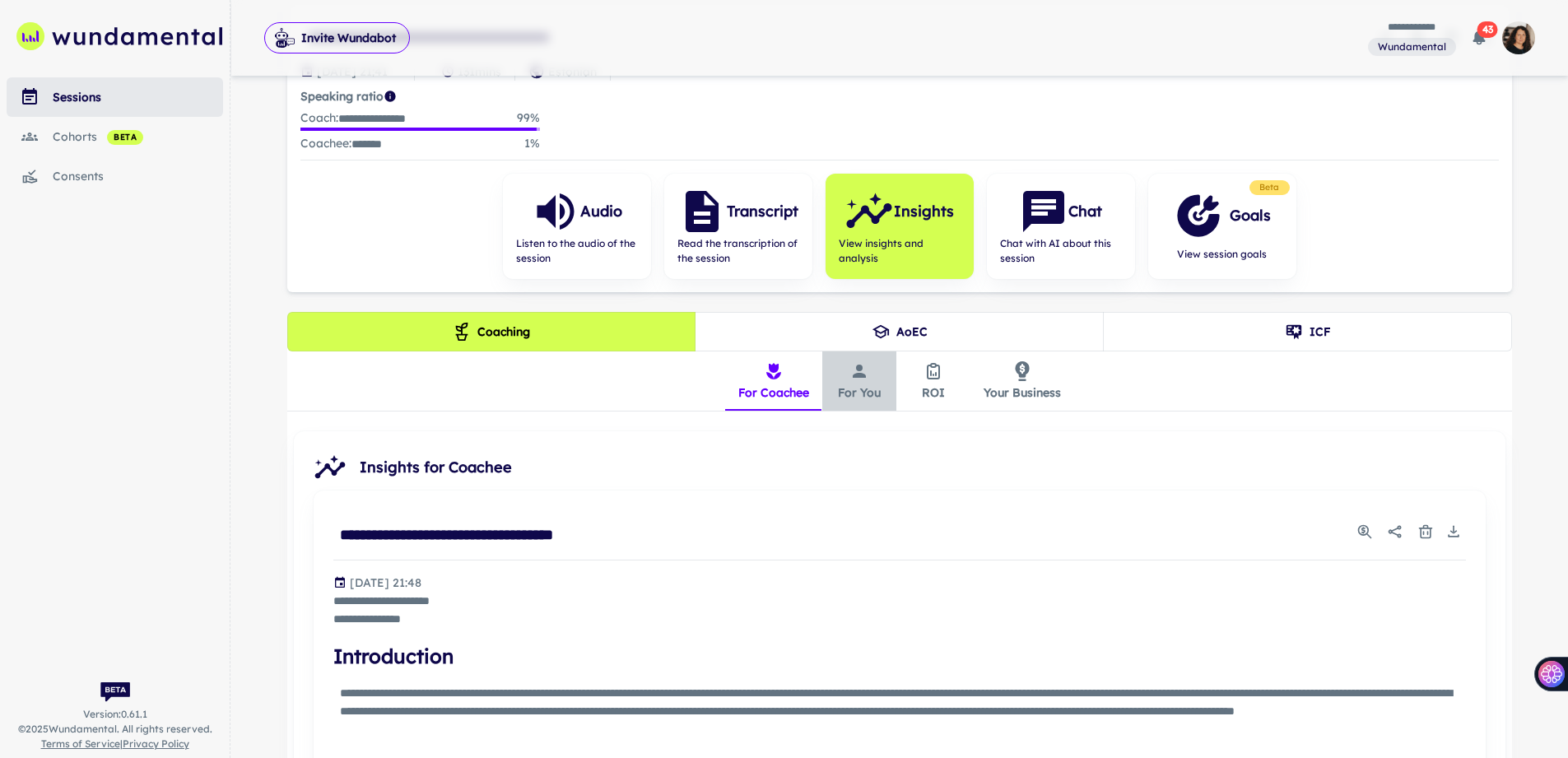
click at [863, 382] on button "For You" at bounding box center [859, 381] width 74 height 59
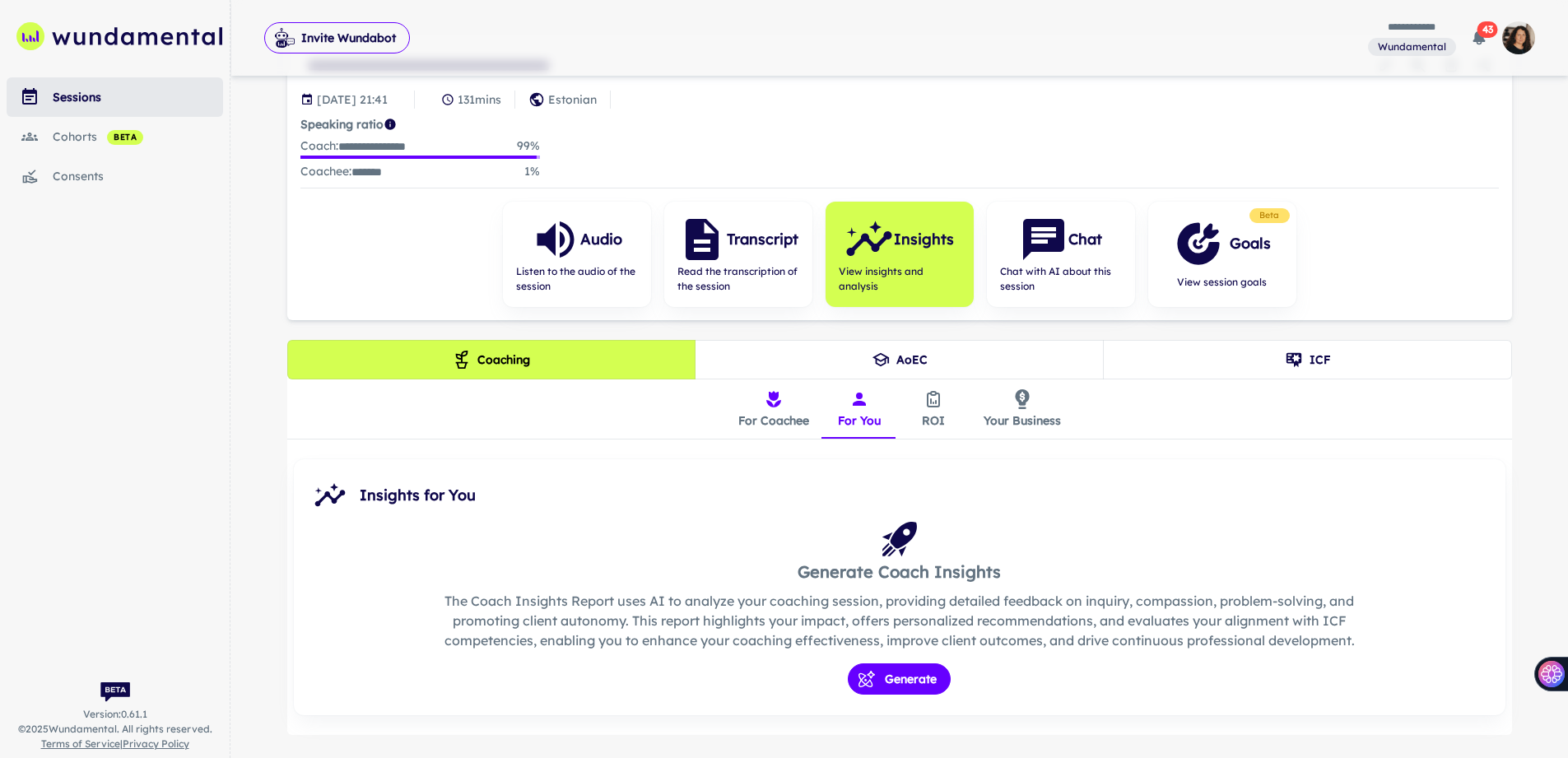
scroll to position [156, 0]
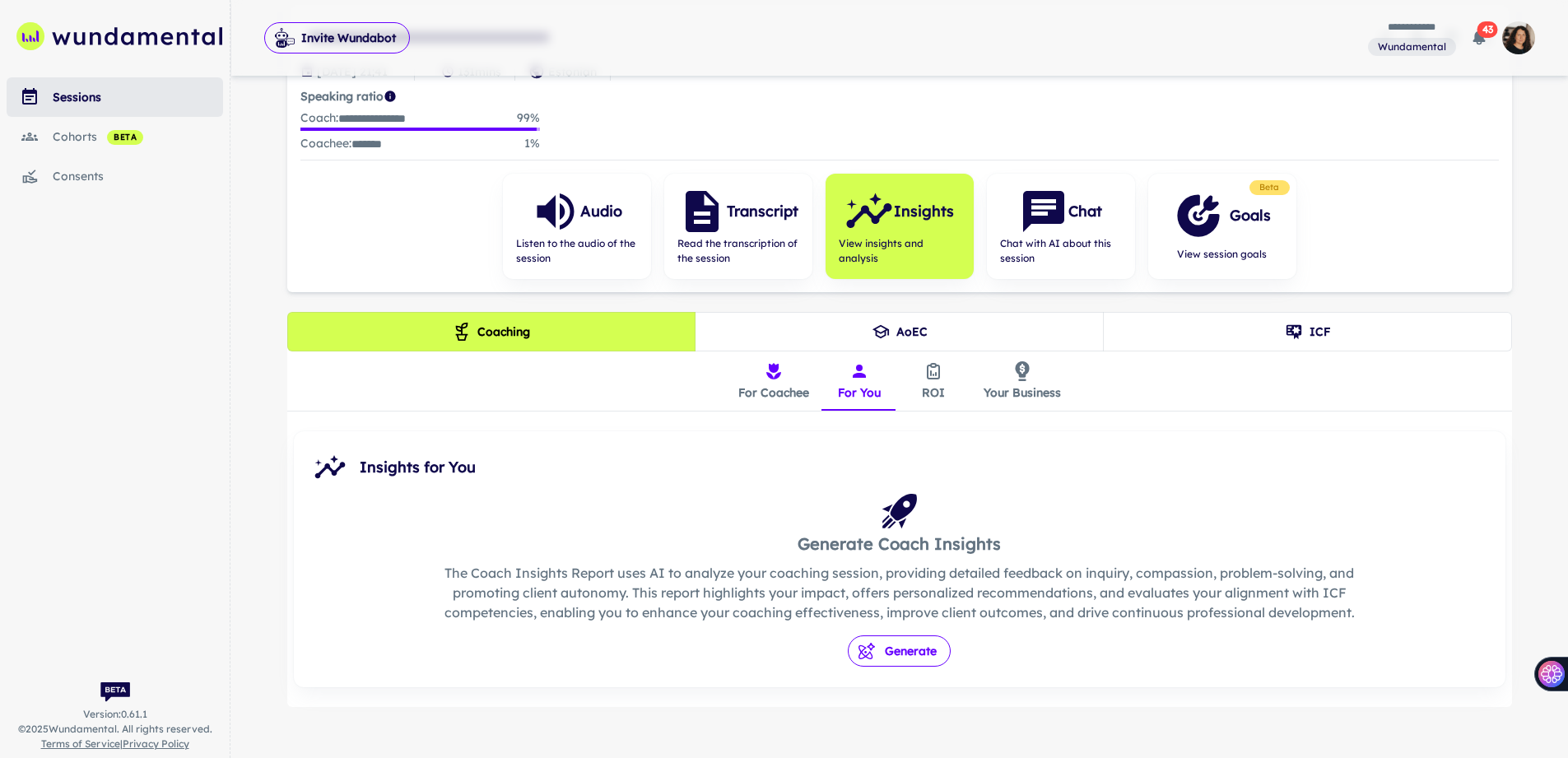
click at [908, 640] on button "Generate" at bounding box center [900, 650] width 103 height 32
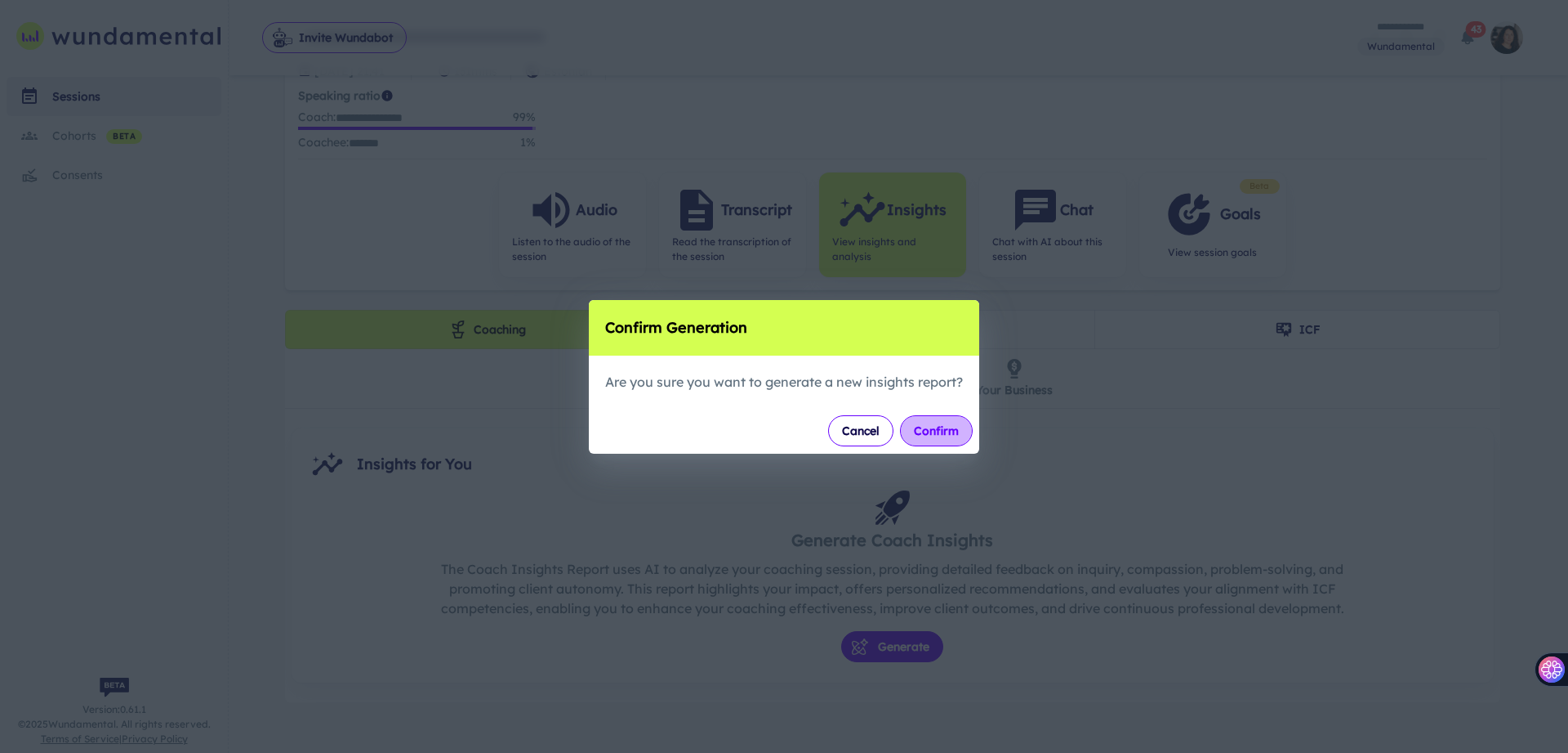
click at [928, 433] on button "Confirm" at bounding box center [937, 431] width 73 height 31
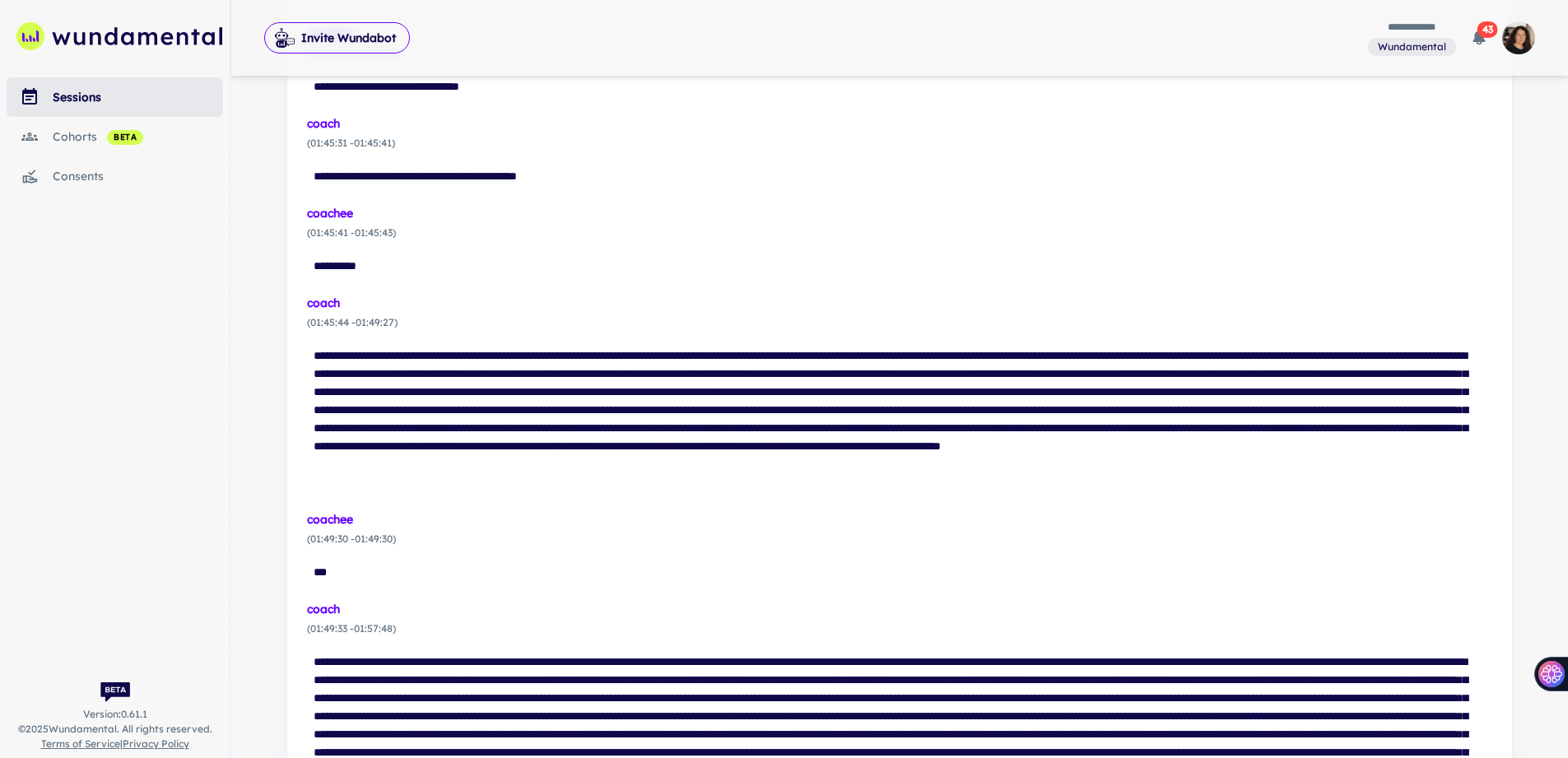
scroll to position [5873, 0]
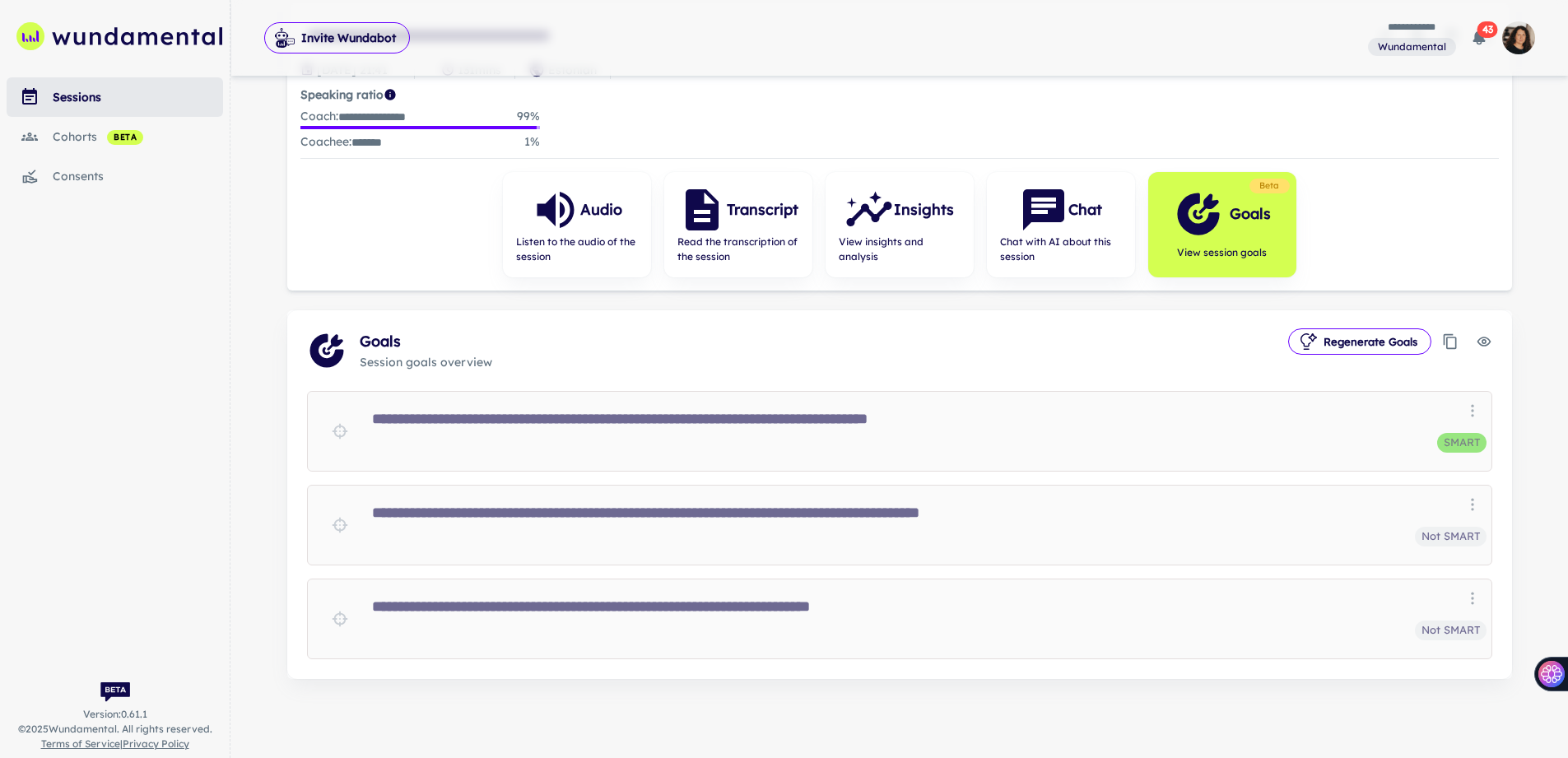
scroll to position [156, 0]
click at [80, 92] on div "sessions" at bounding box center [138, 97] width 170 height 18
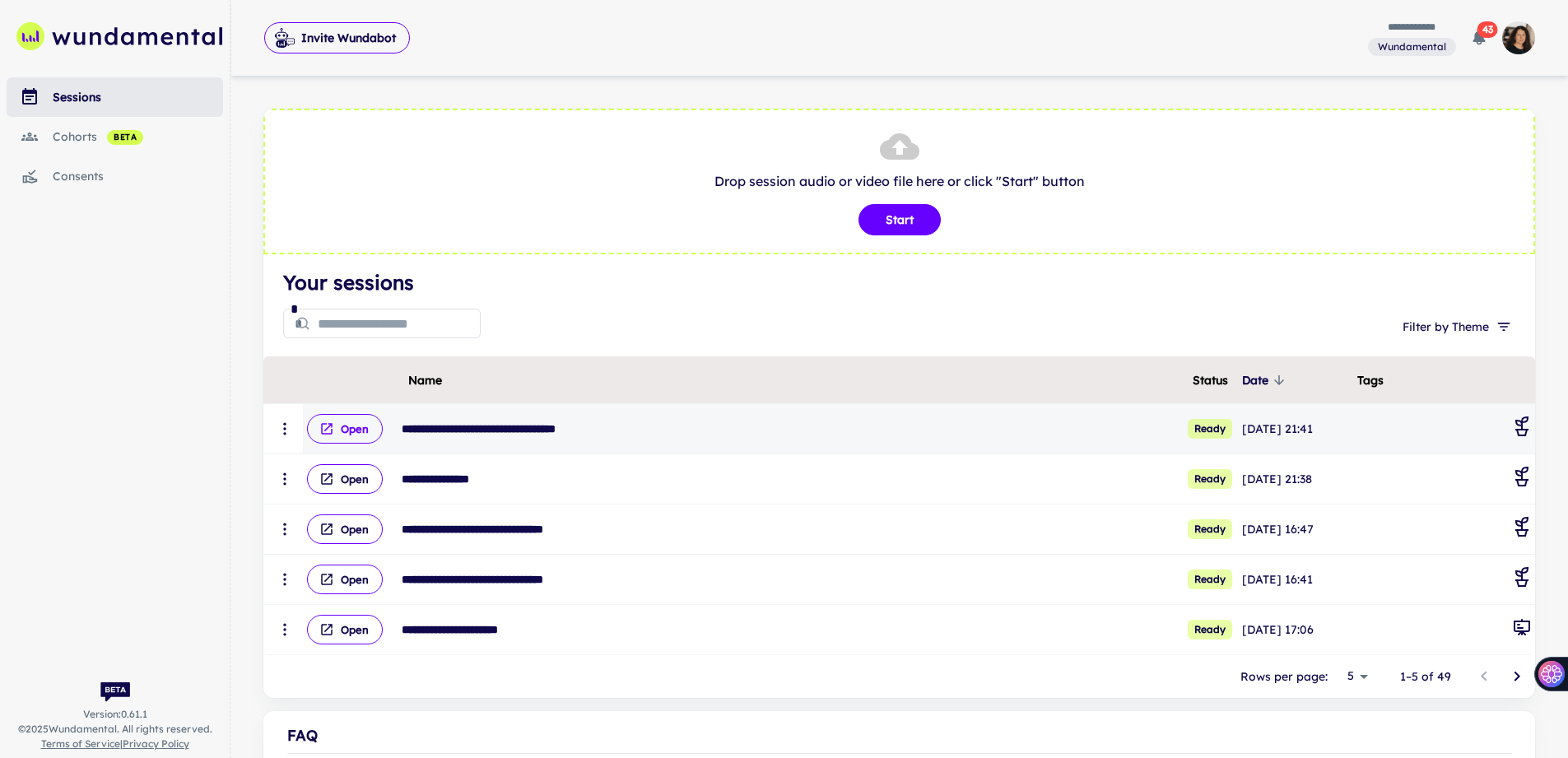
click at [350, 431] on button "Open" at bounding box center [345, 429] width 75 height 30
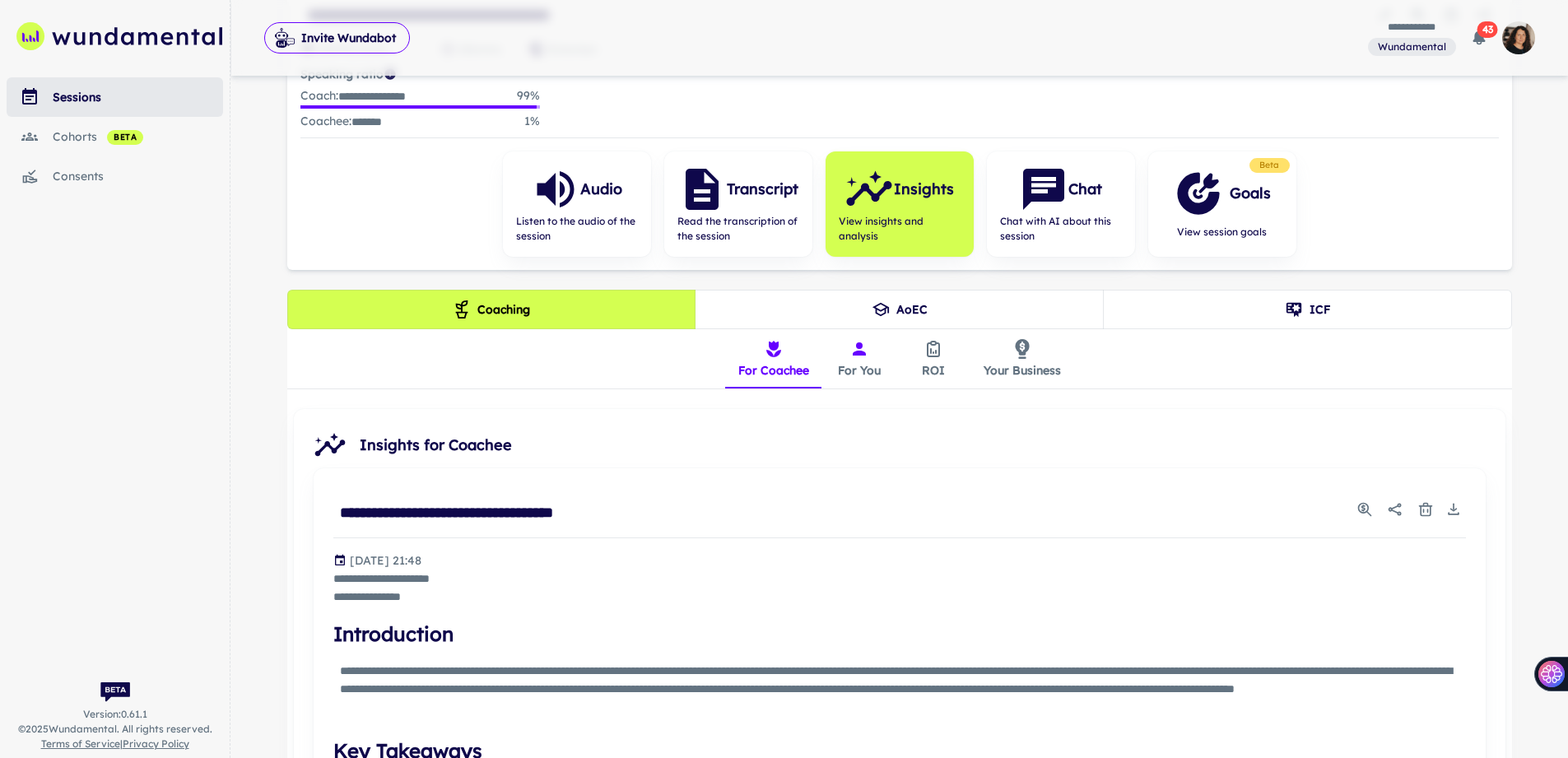
scroll to position [179, 0]
click at [853, 354] on icon "insights tabs" at bounding box center [858, 347] width 20 height 20
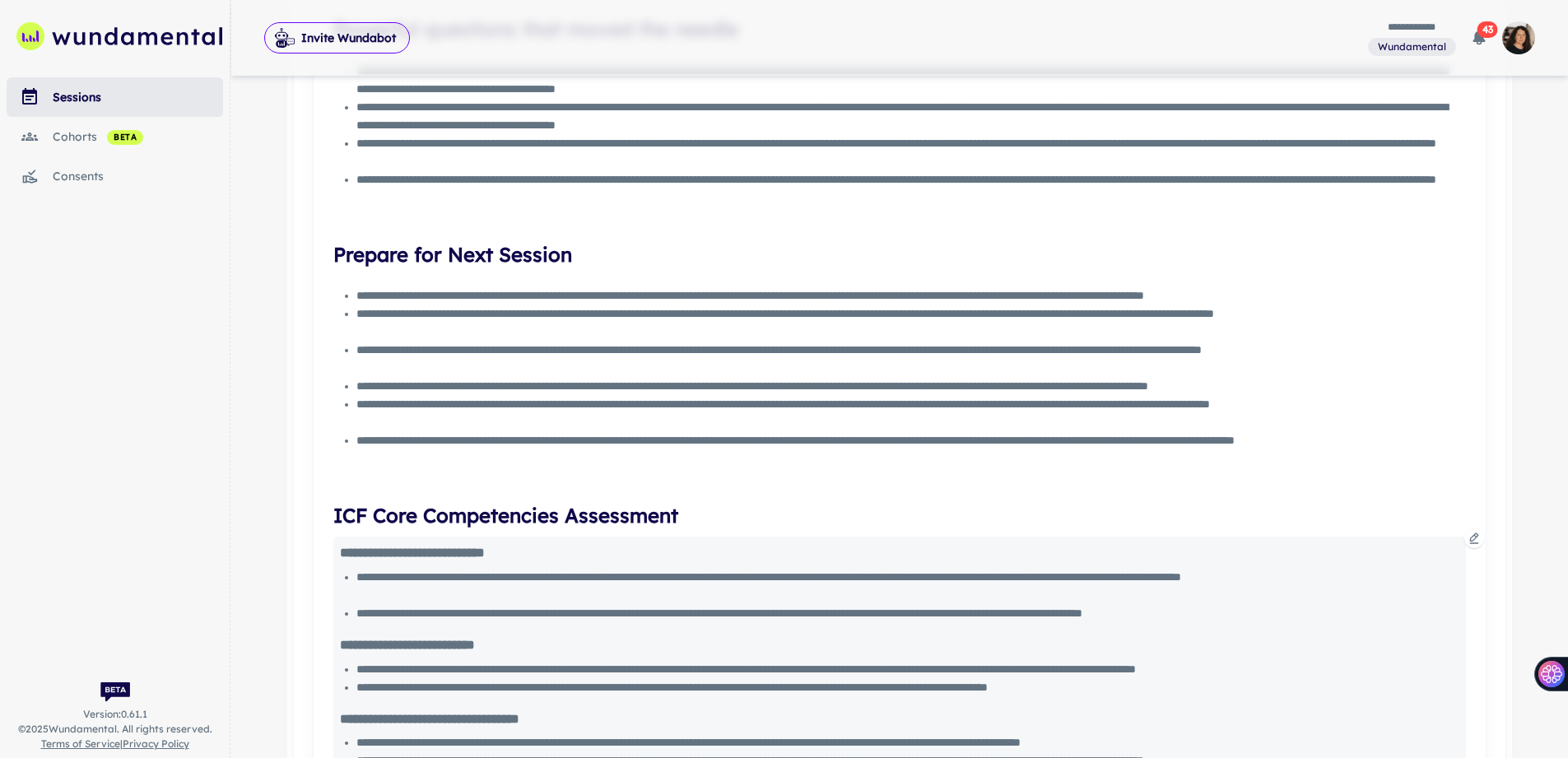
scroll to position [0, 0]
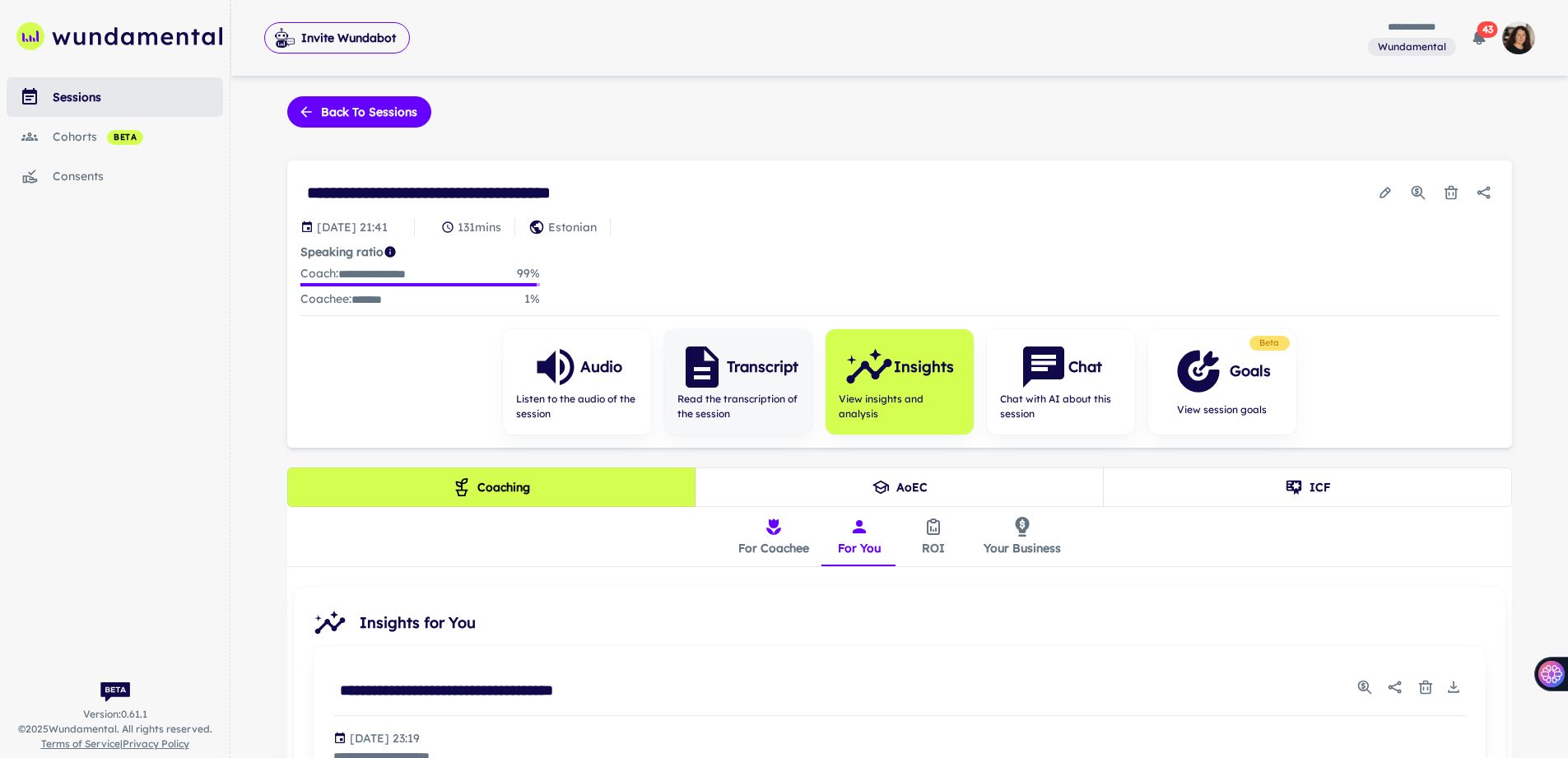
click at [686, 388] on icon "button" at bounding box center [702, 367] width 50 height 50
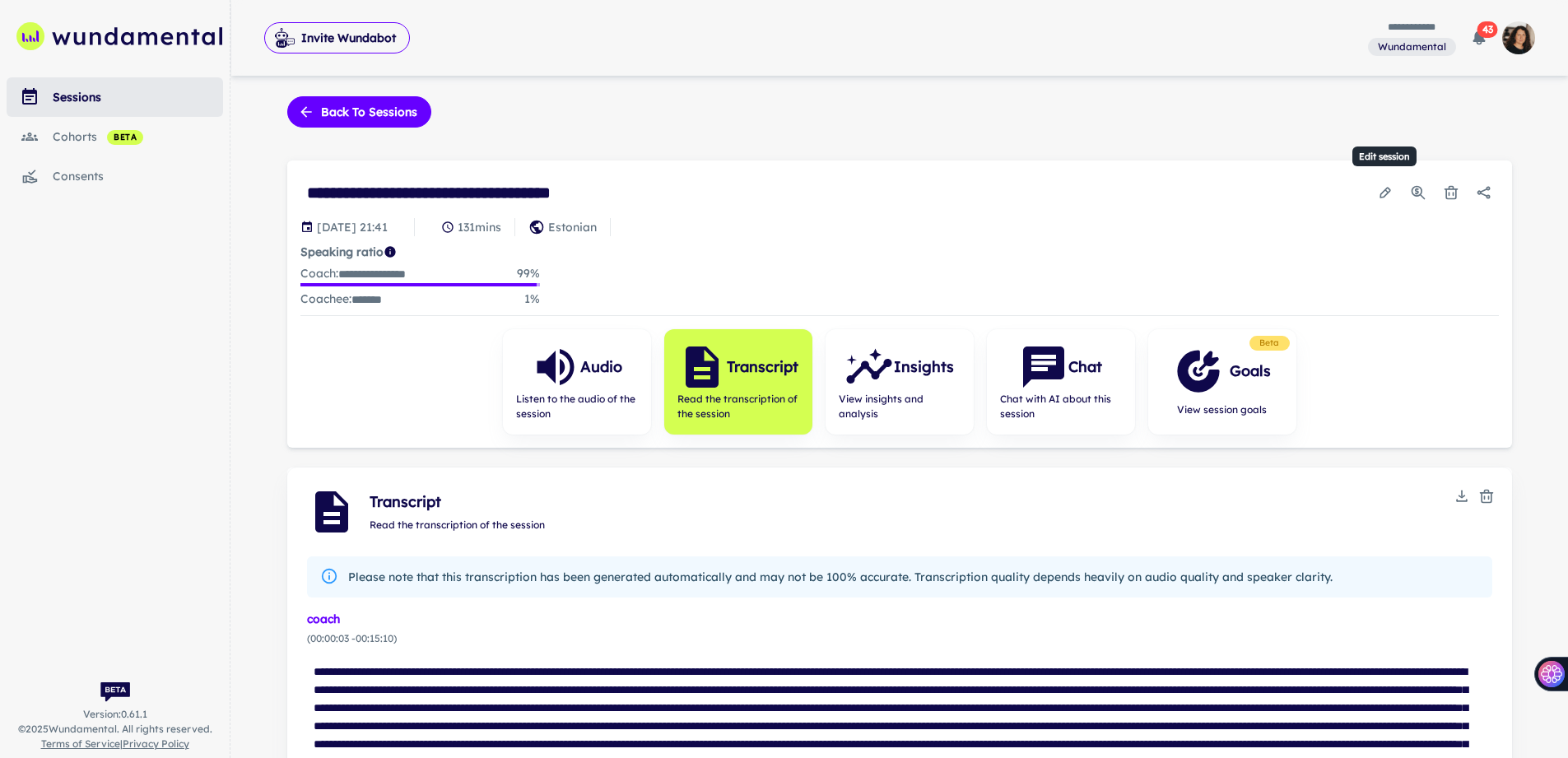
click at [1384, 188] on icon "Edit session" at bounding box center [1385, 192] width 16 height 16
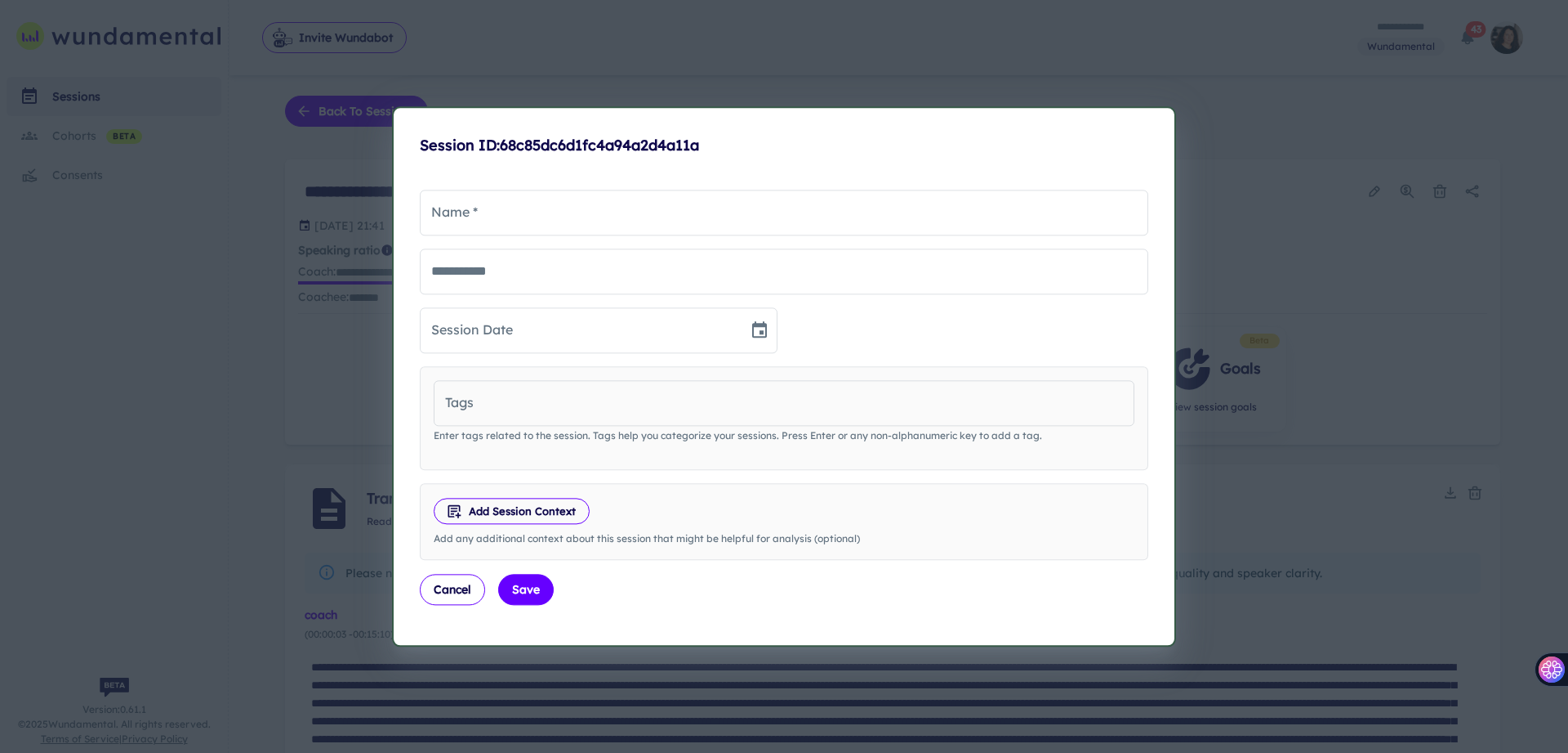
type input "**********"
type input "*******"
type input "**********"
click at [437, 597] on button "Cancel" at bounding box center [452, 589] width 65 height 31
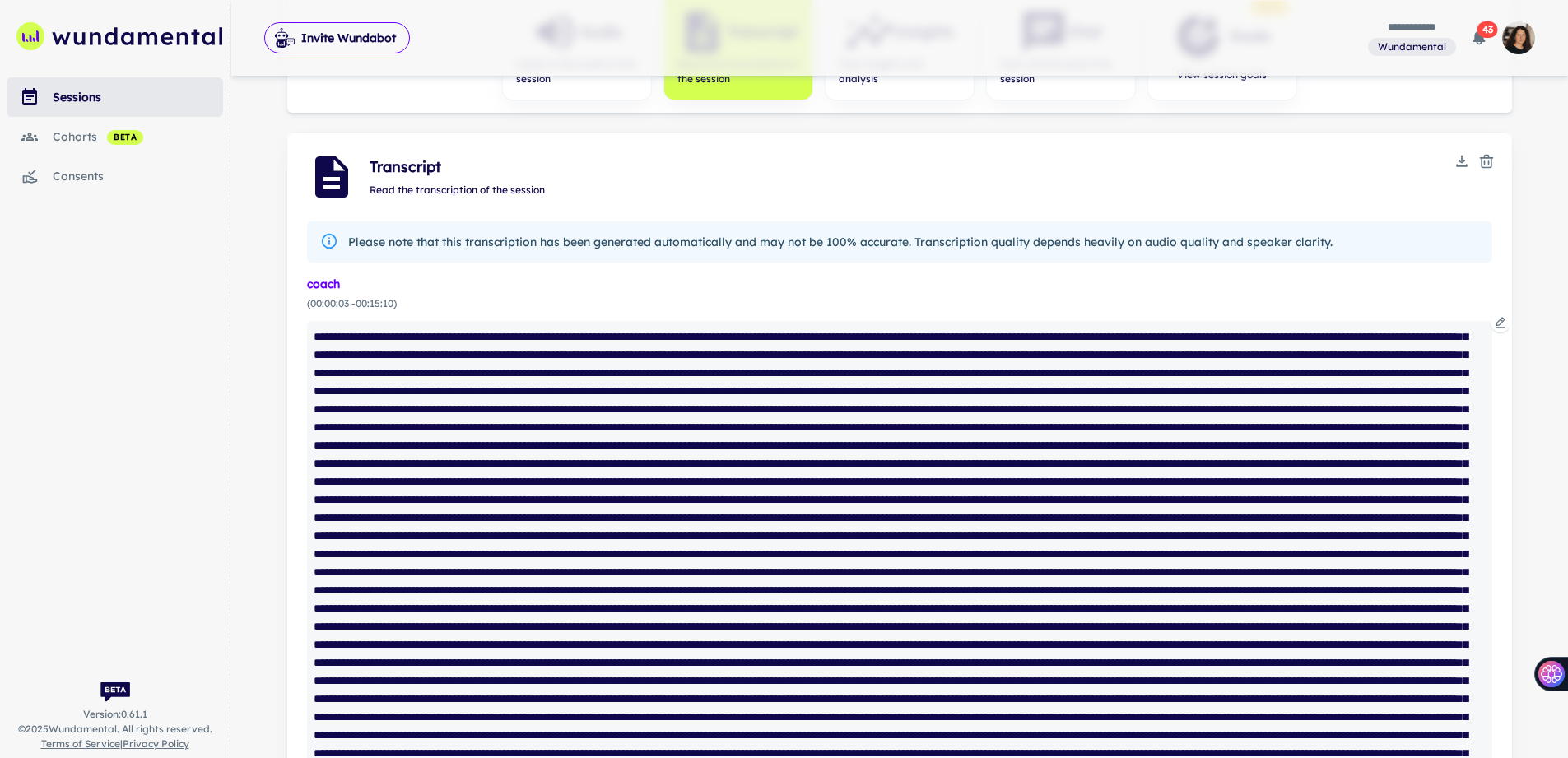
scroll to position [326, 0]
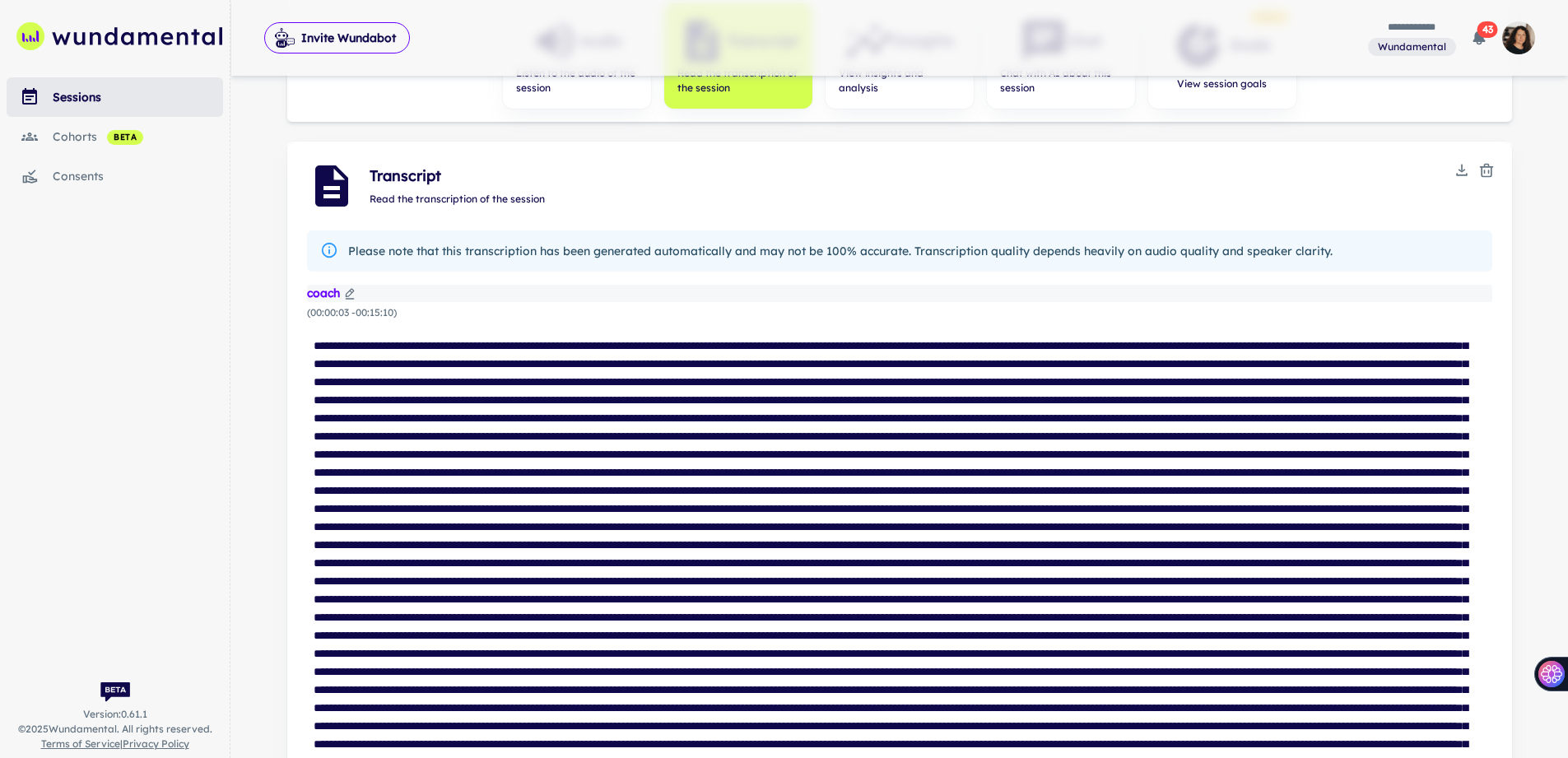
click at [347, 293] on icon at bounding box center [349, 293] width 13 height 13
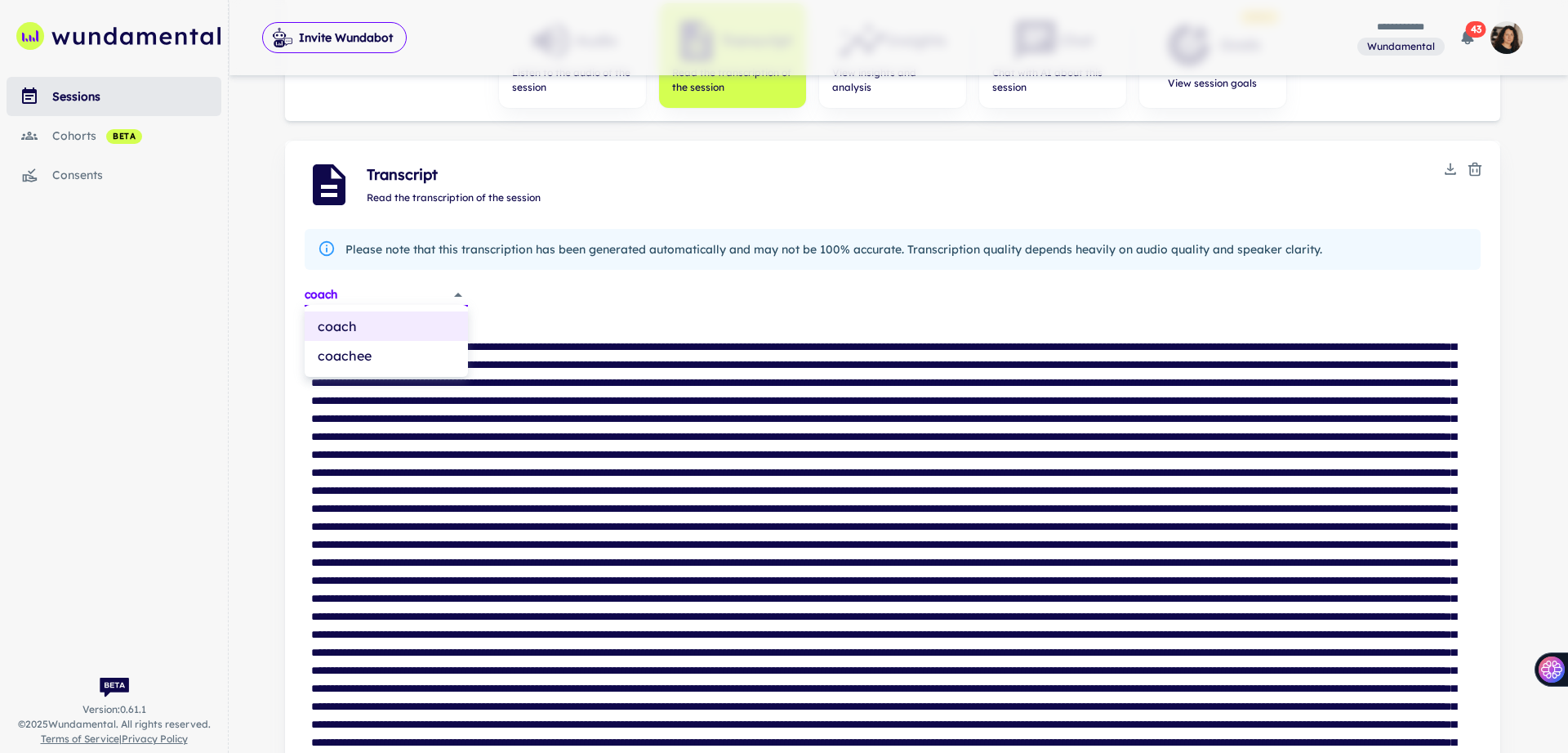
click at [460, 294] on body "**********" at bounding box center [784, 53] width 1568 height 753
click at [555, 295] on div at bounding box center [784, 376] width 1568 height 753
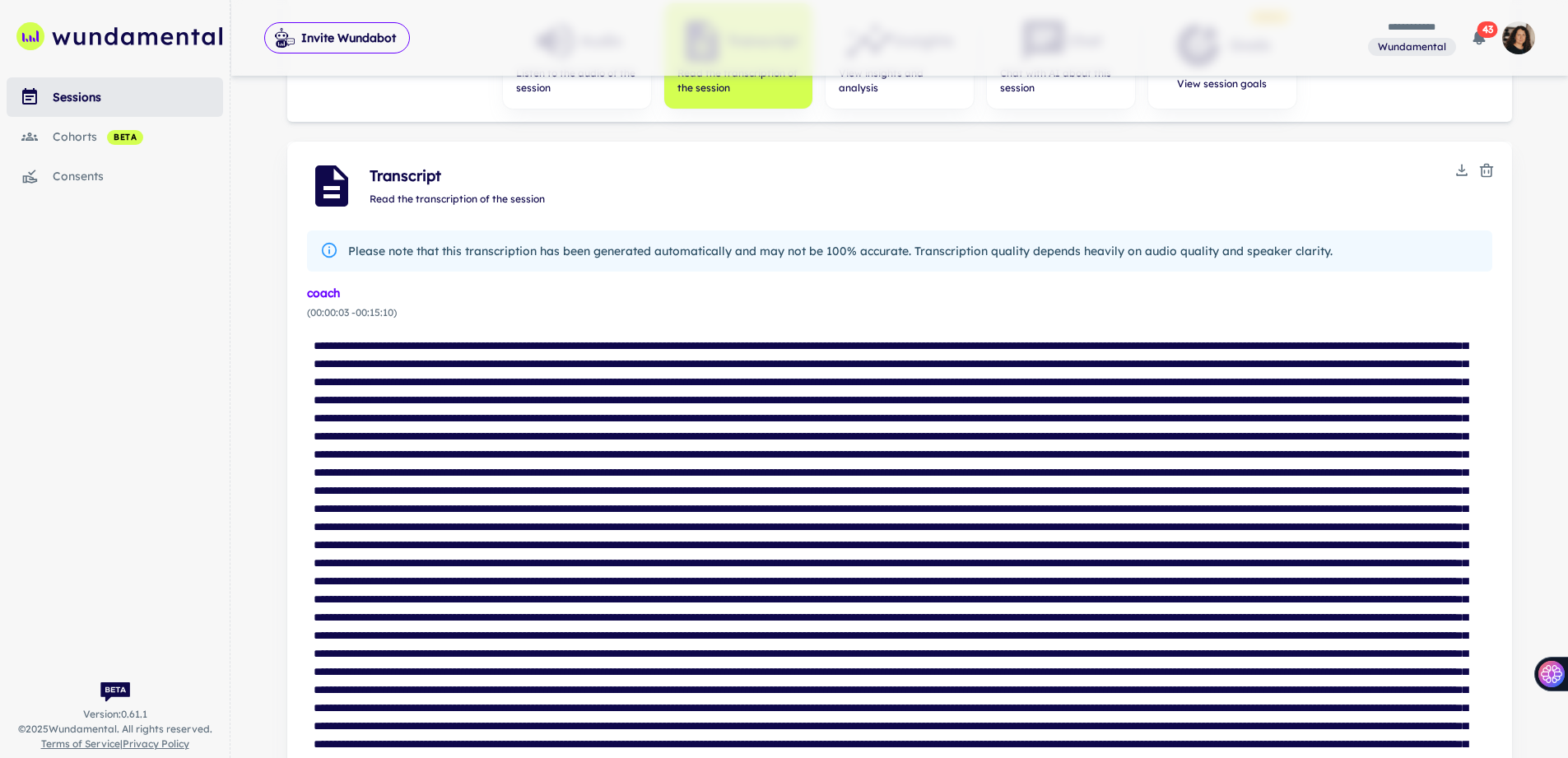
scroll to position [385, 0]
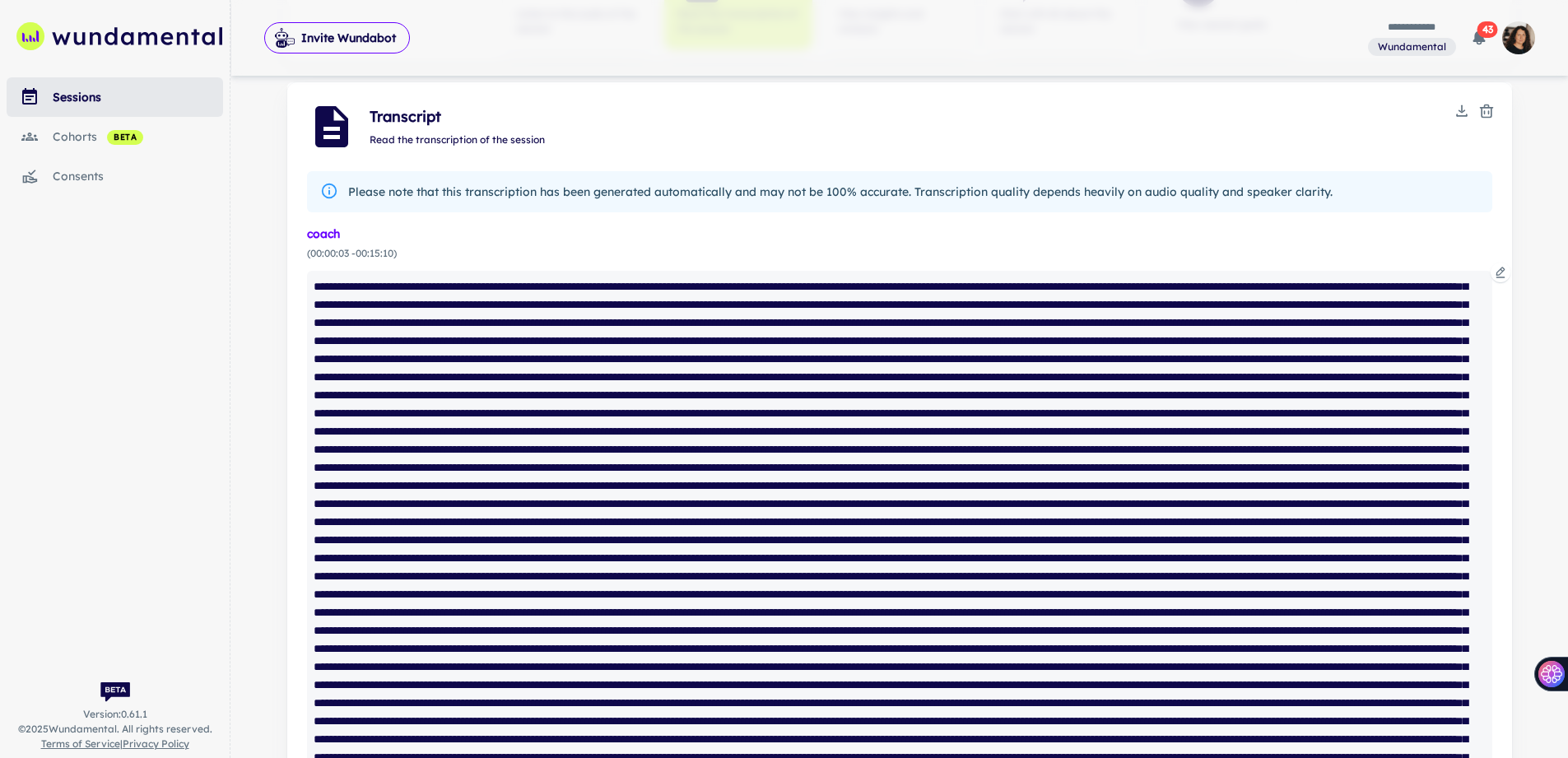
click at [486, 472] on div at bounding box center [900, 702] width 1185 height 864
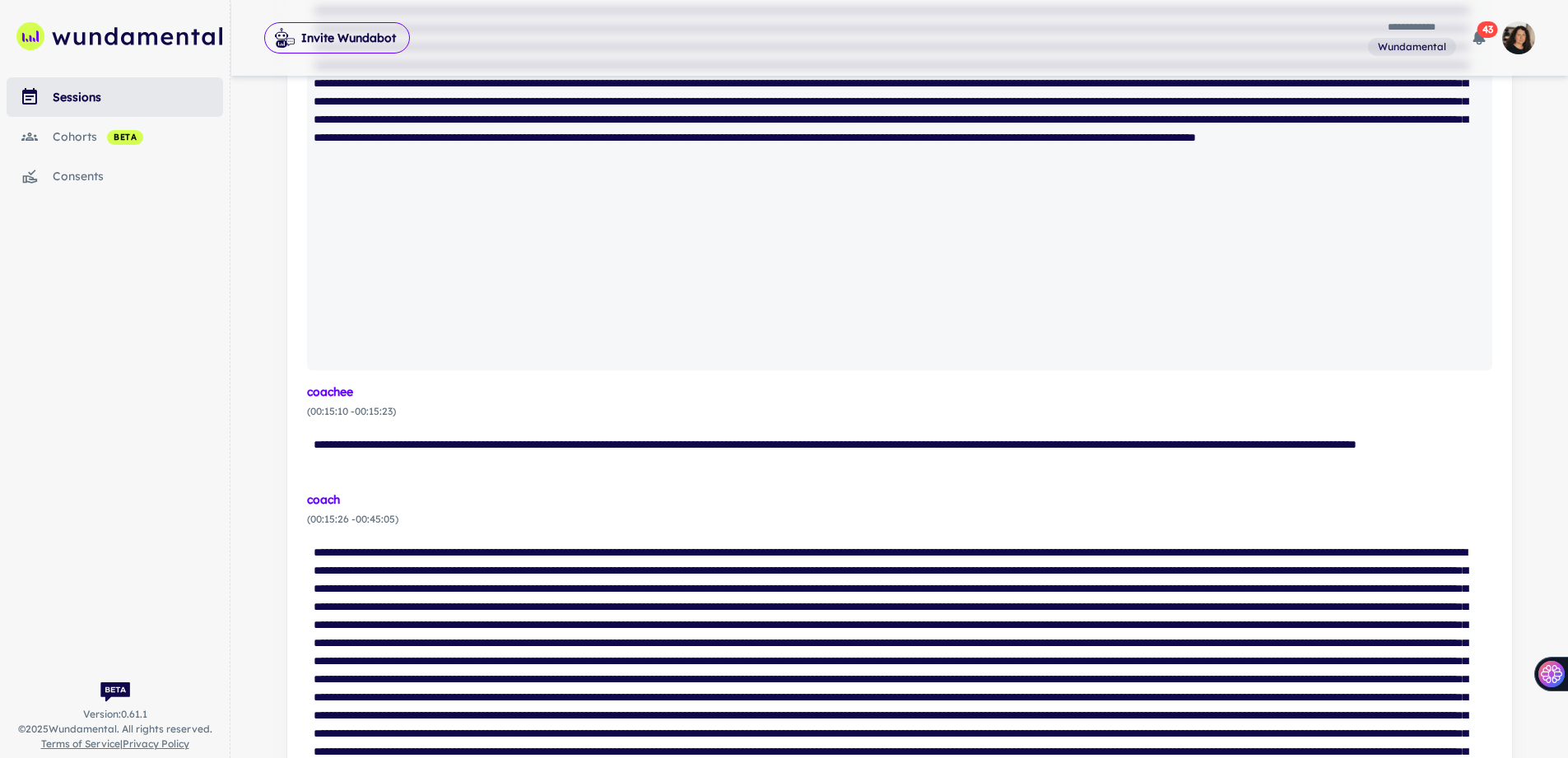
scroll to position [1151, 0]
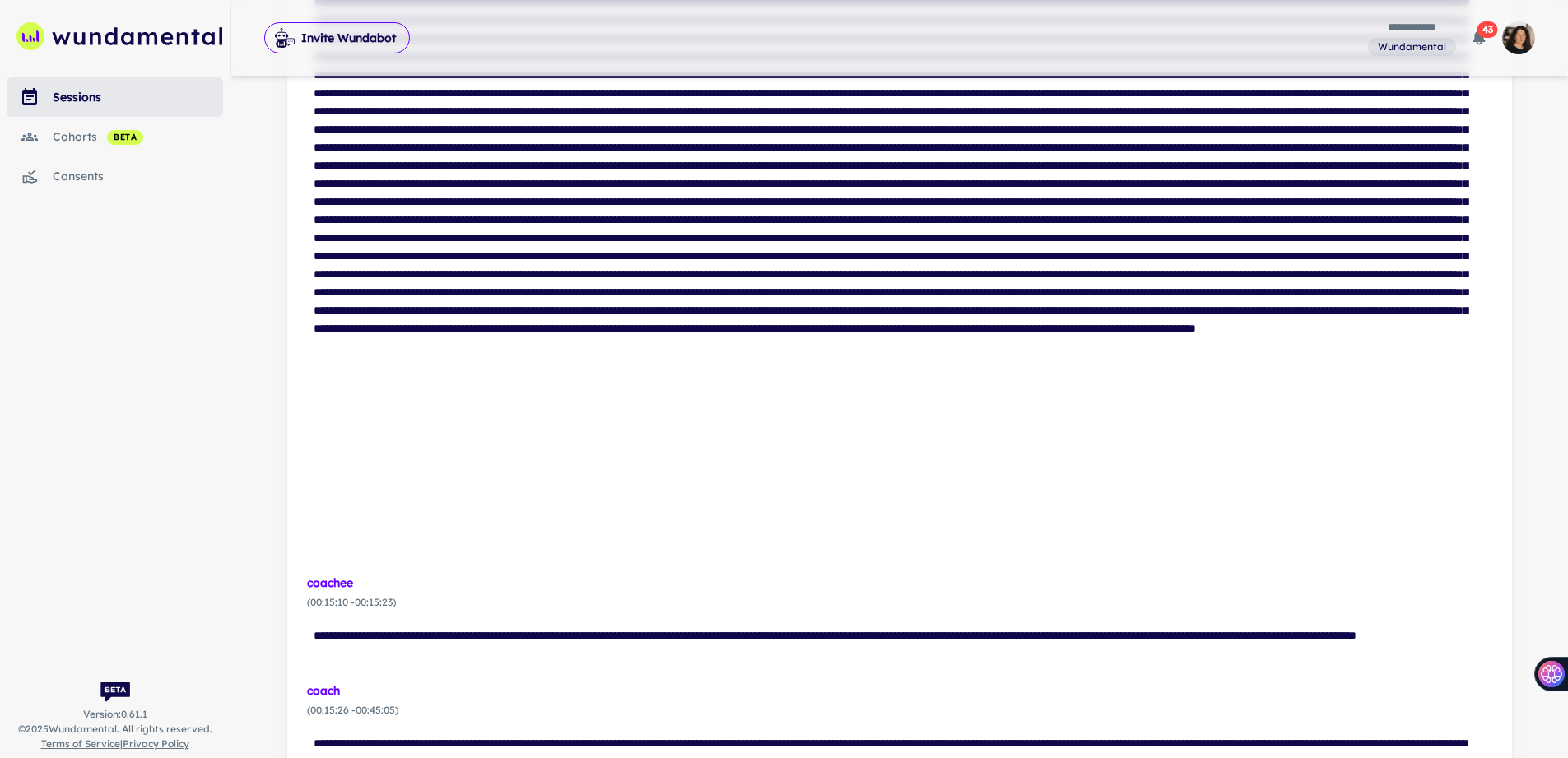
scroll to position [0, 0]
